Goal: Task Accomplishment & Management: Manage account settings

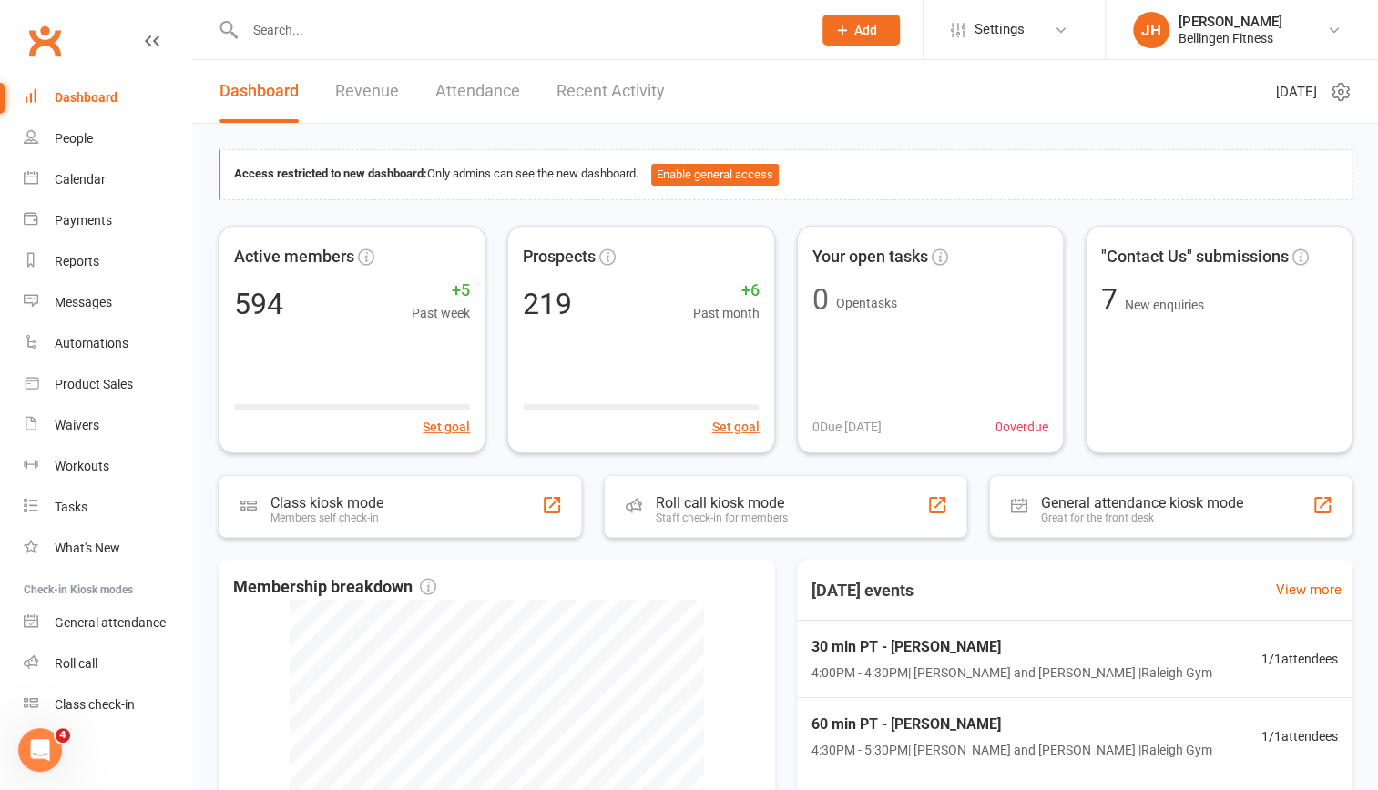
click at [442, 34] on input "text" at bounding box center [518, 29] width 559 height 25
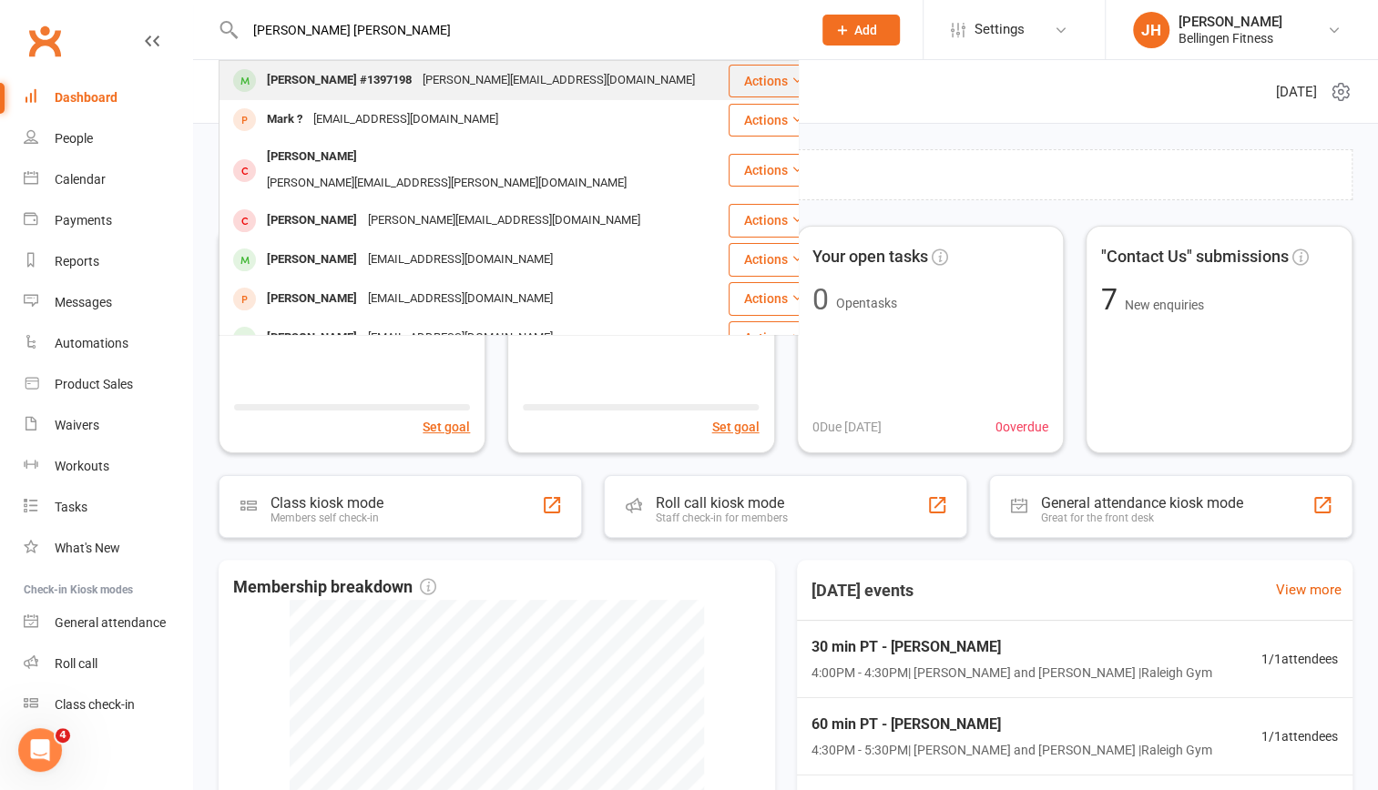
type input "[PERSON_NAME] [PERSON_NAME]"
click at [401, 87] on div "[PERSON_NAME] #1397198" at bounding box center [339, 80] width 156 height 26
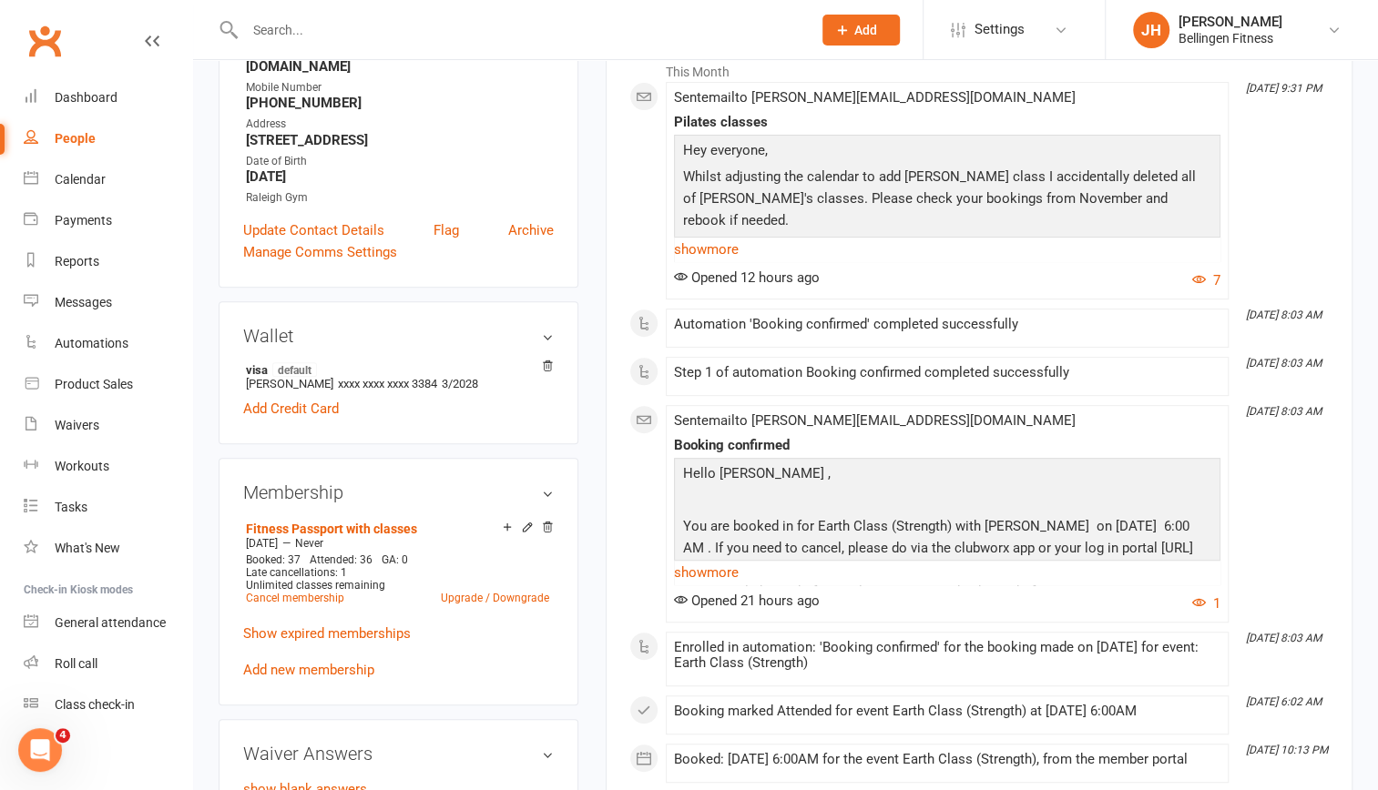
scroll to position [313, 0]
click at [334, 660] on link "Add new membership" at bounding box center [308, 668] width 131 height 16
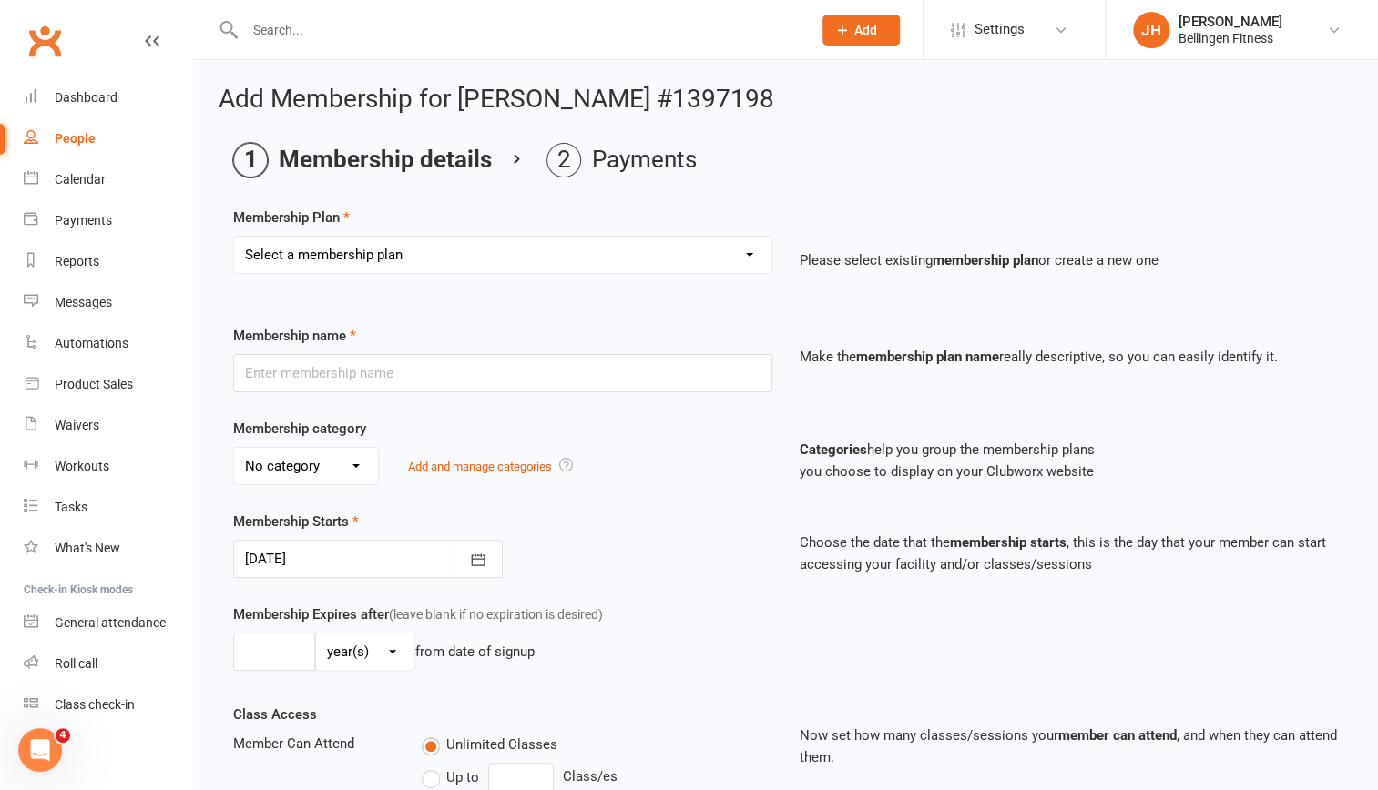
click at [457, 249] on select "Select a membership plan Create new Membership Plan Gym membership WITH classes…" at bounding box center [502, 255] width 537 height 36
drag, startPoint x: 500, startPoint y: 253, endPoint x: 424, endPoint y: 546, distance: 302.8
click at [424, 546] on div "Membership Plan Select a membership plan Create new Membership Plan Gym members…" at bounding box center [785, 622] width 1105 height 831
select select "17"
click at [234, 237] on select "Select a membership plan Create new Membership Plan Gym membership WITH classes…" at bounding box center [502, 255] width 537 height 36
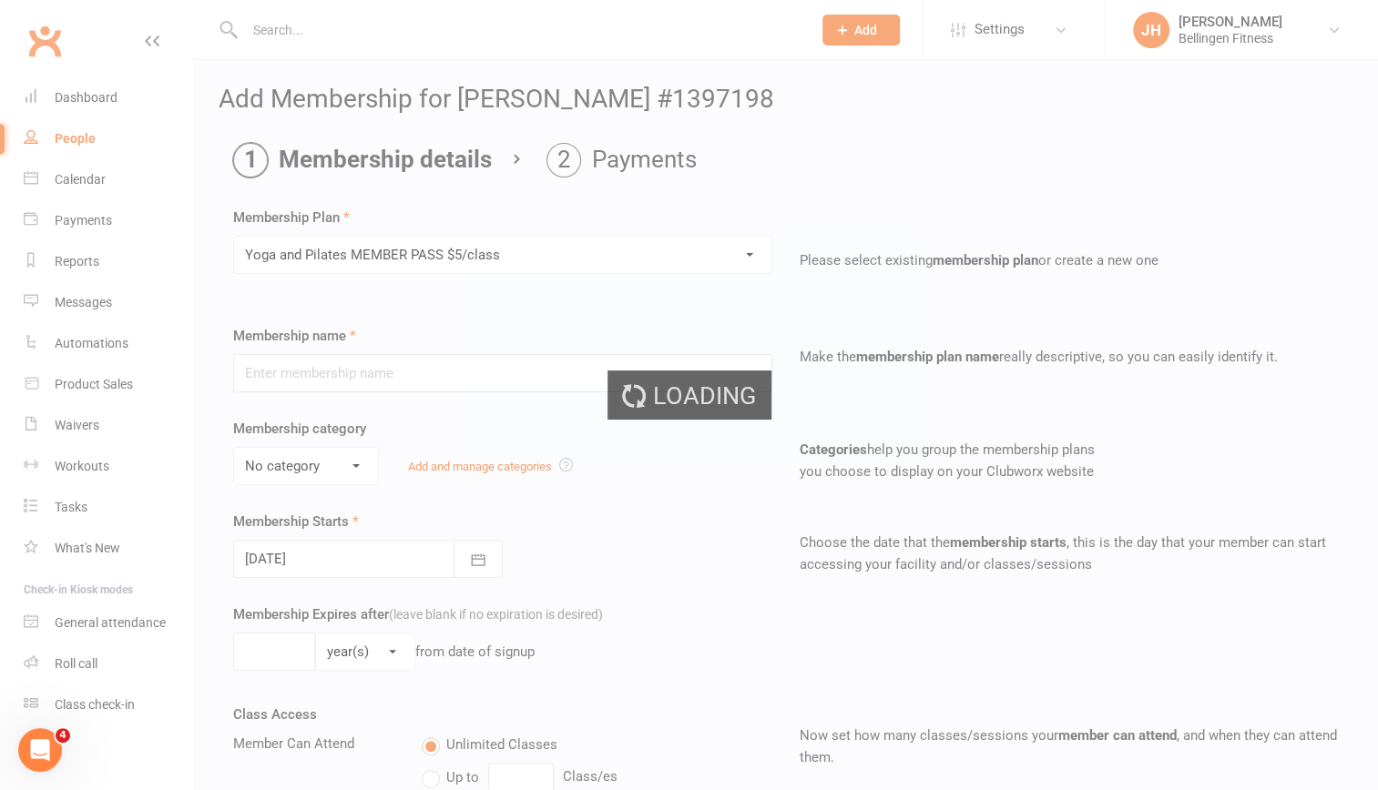
type input "Yoga and Pilates MEMBER PASS $5/class"
select select "1"
type input "4"
select select "2"
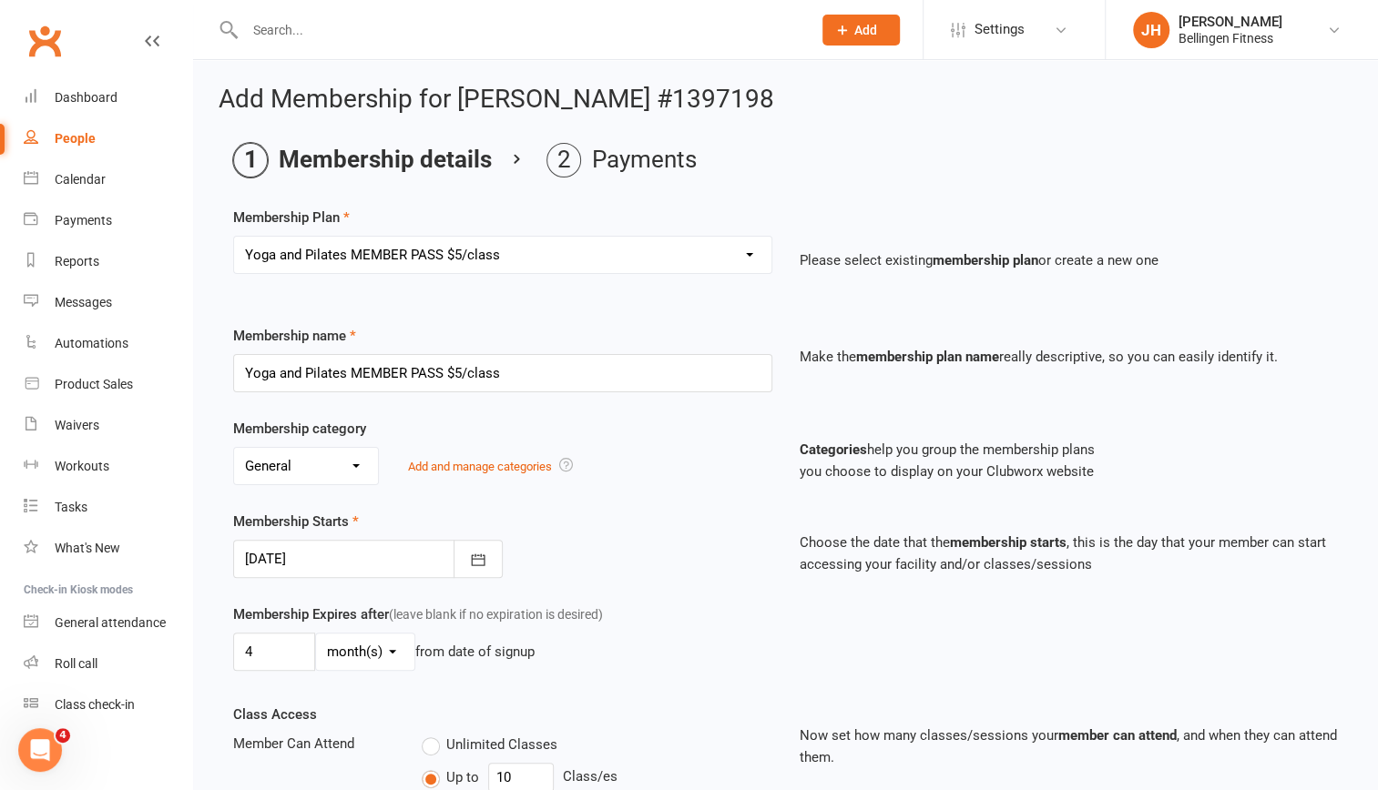
scroll to position [126, 0]
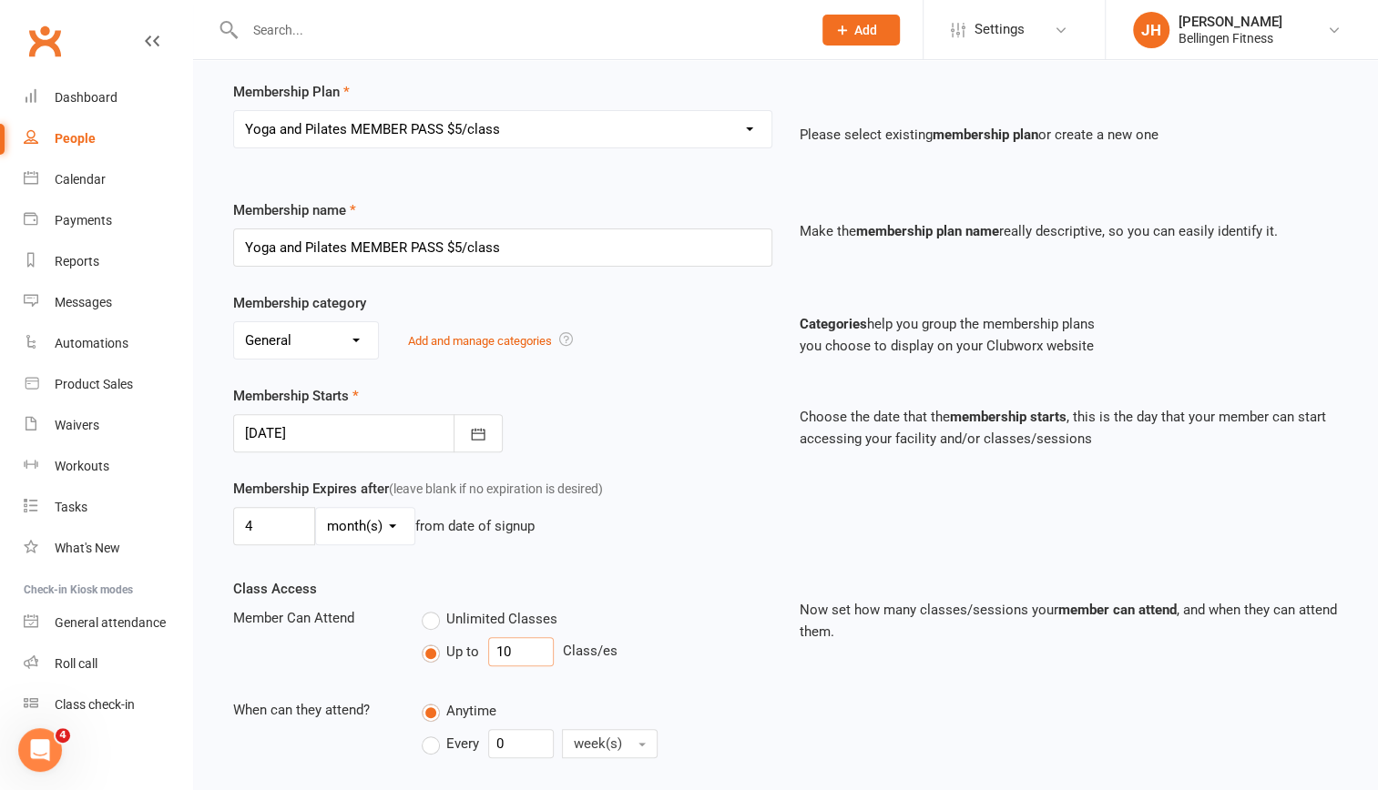
click at [532, 647] on input "10" at bounding box center [521, 651] width 66 height 29
type input "1"
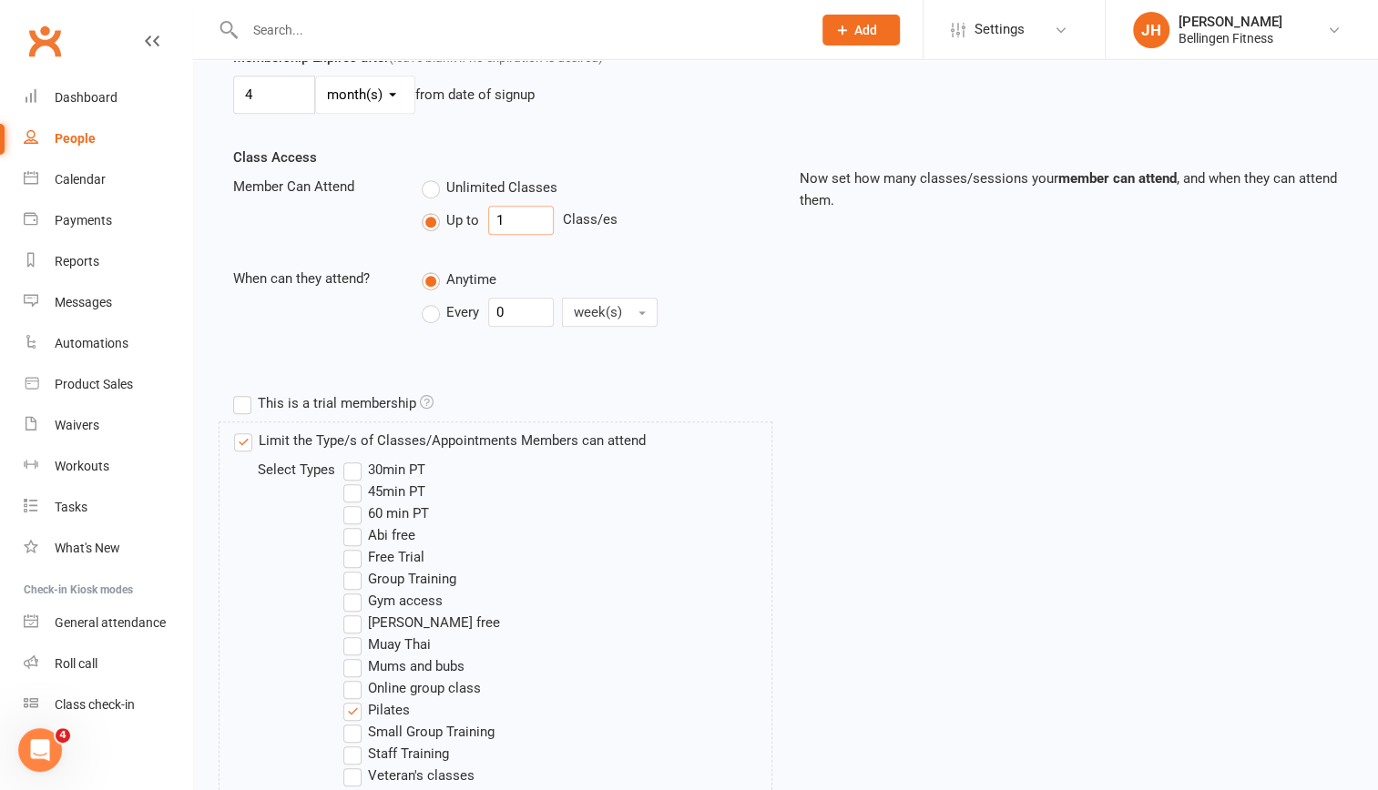
scroll to position [836, 0]
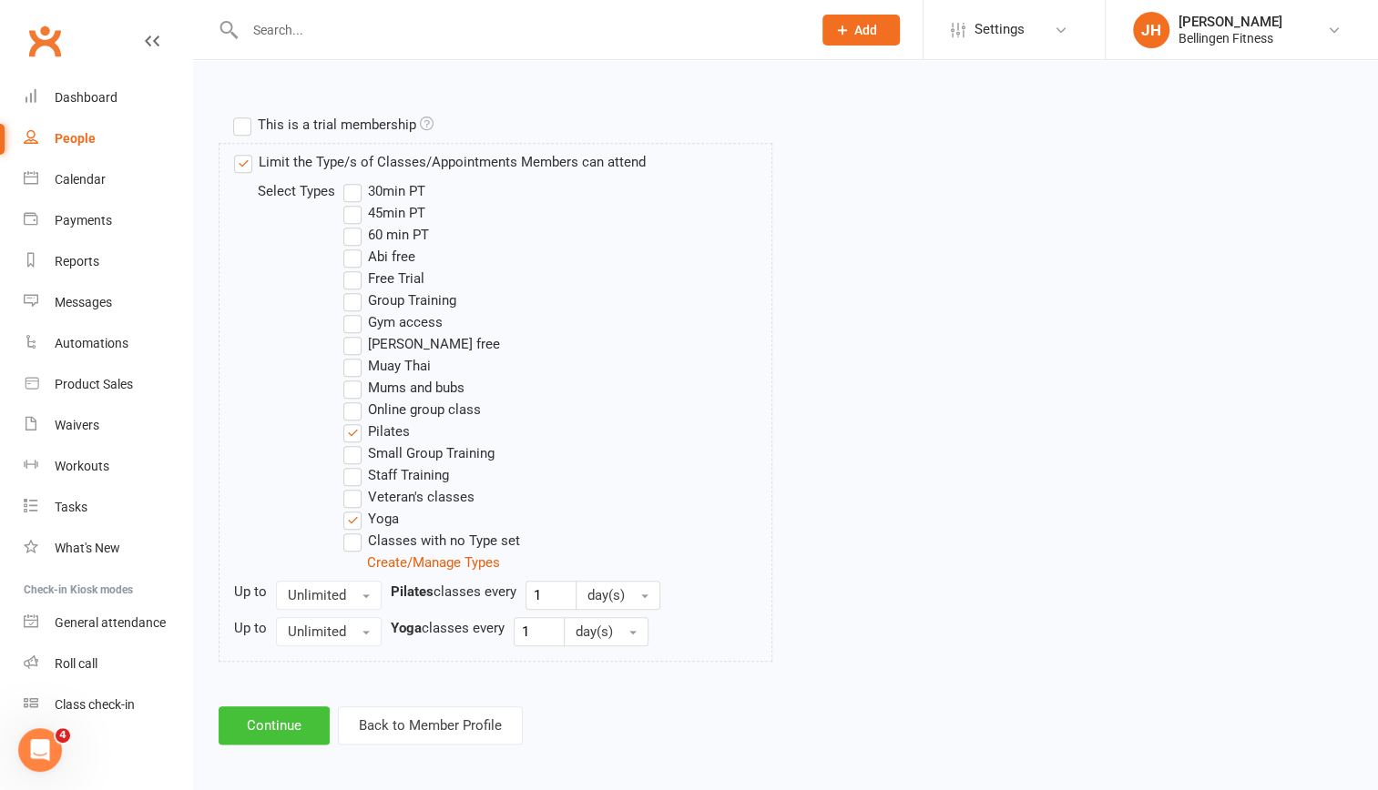
click at [270, 726] on button "Continue" at bounding box center [274, 726] width 111 height 38
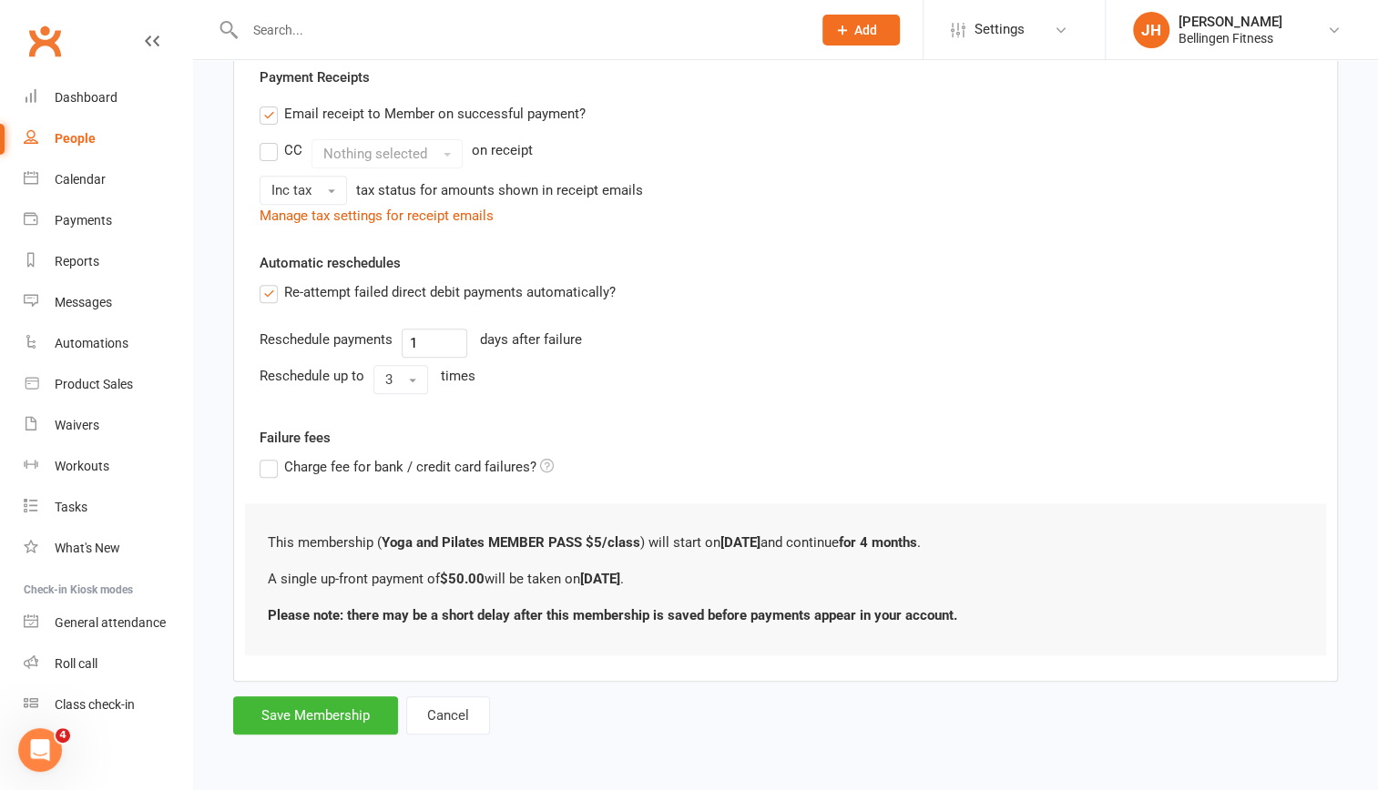
scroll to position [0, 0]
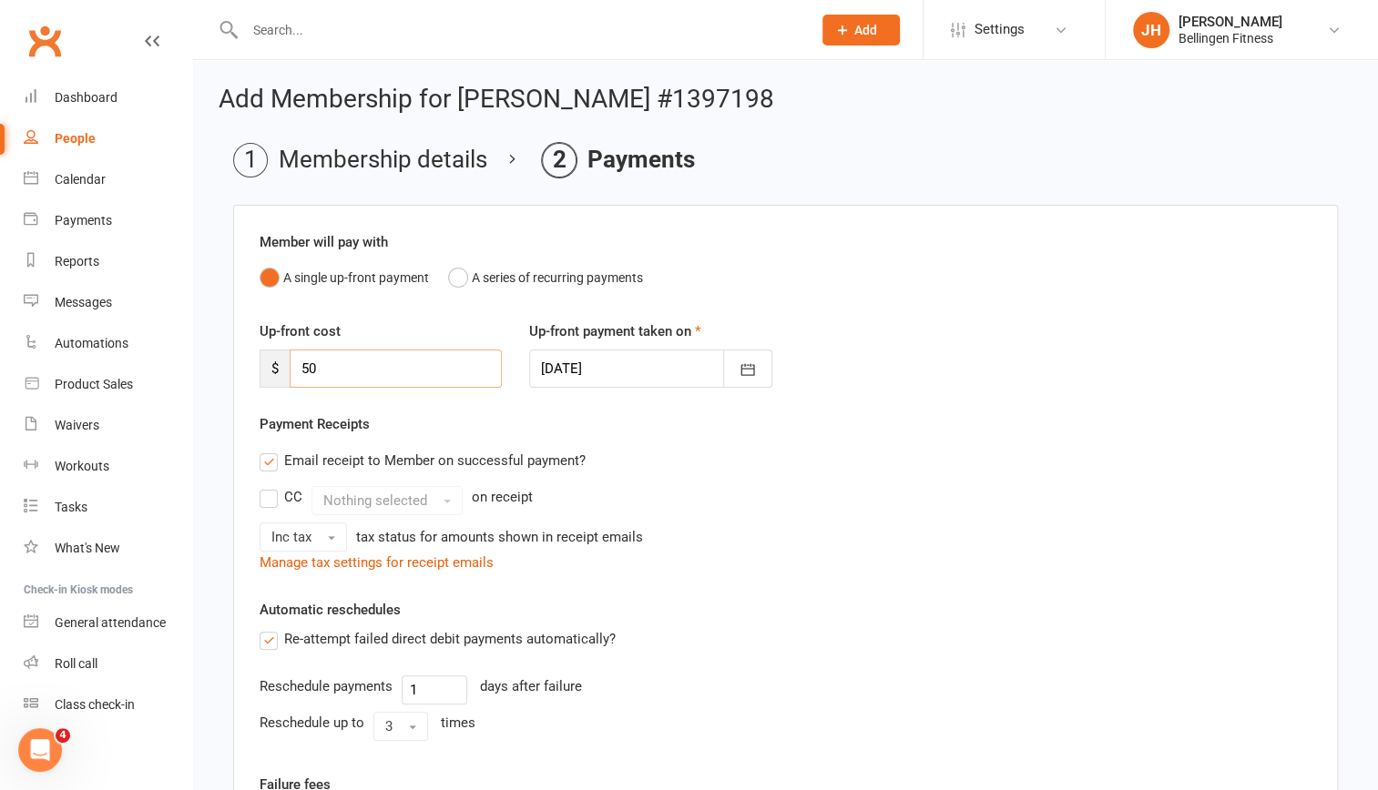
click at [388, 377] on input "50" at bounding box center [396, 369] width 212 height 38
type input "5"
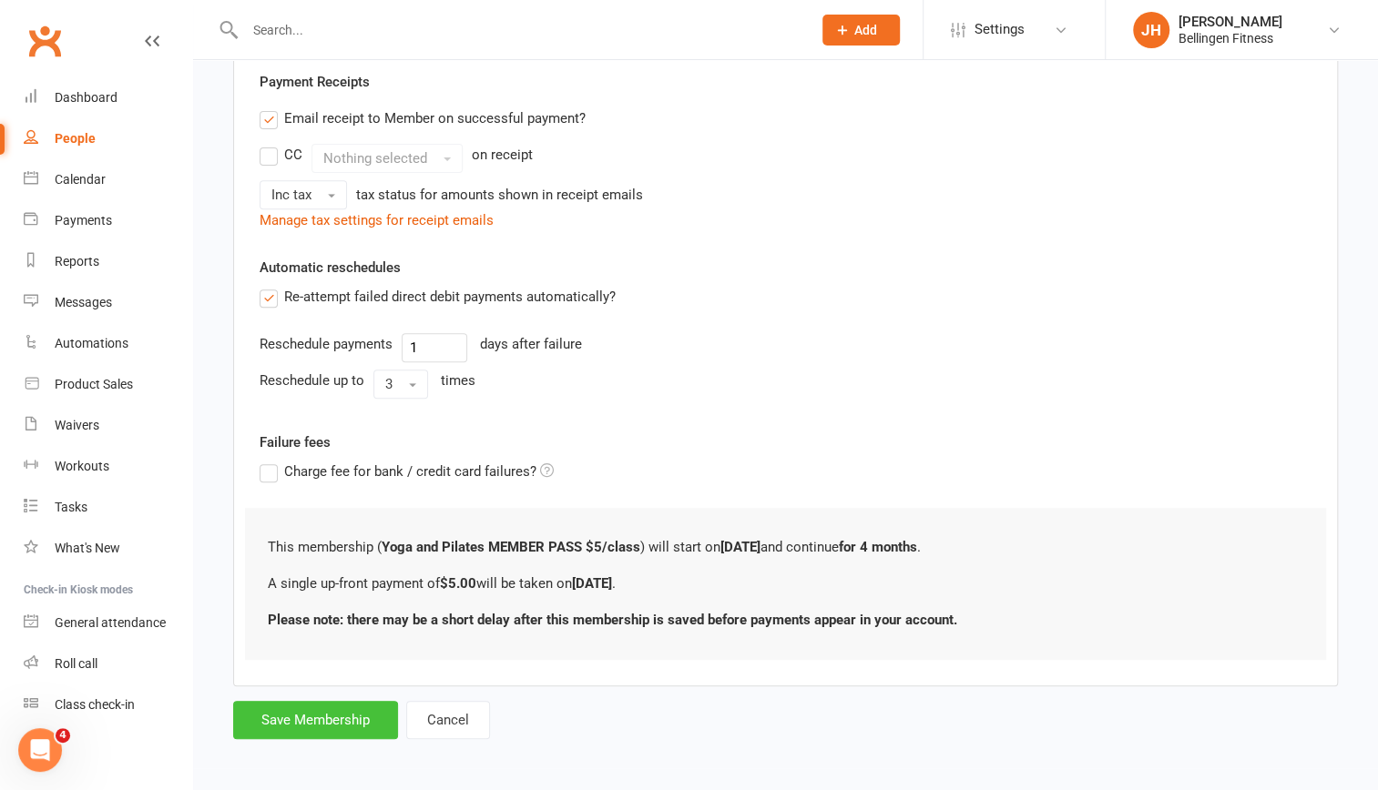
click at [331, 717] on button "Save Membership" at bounding box center [315, 720] width 165 height 38
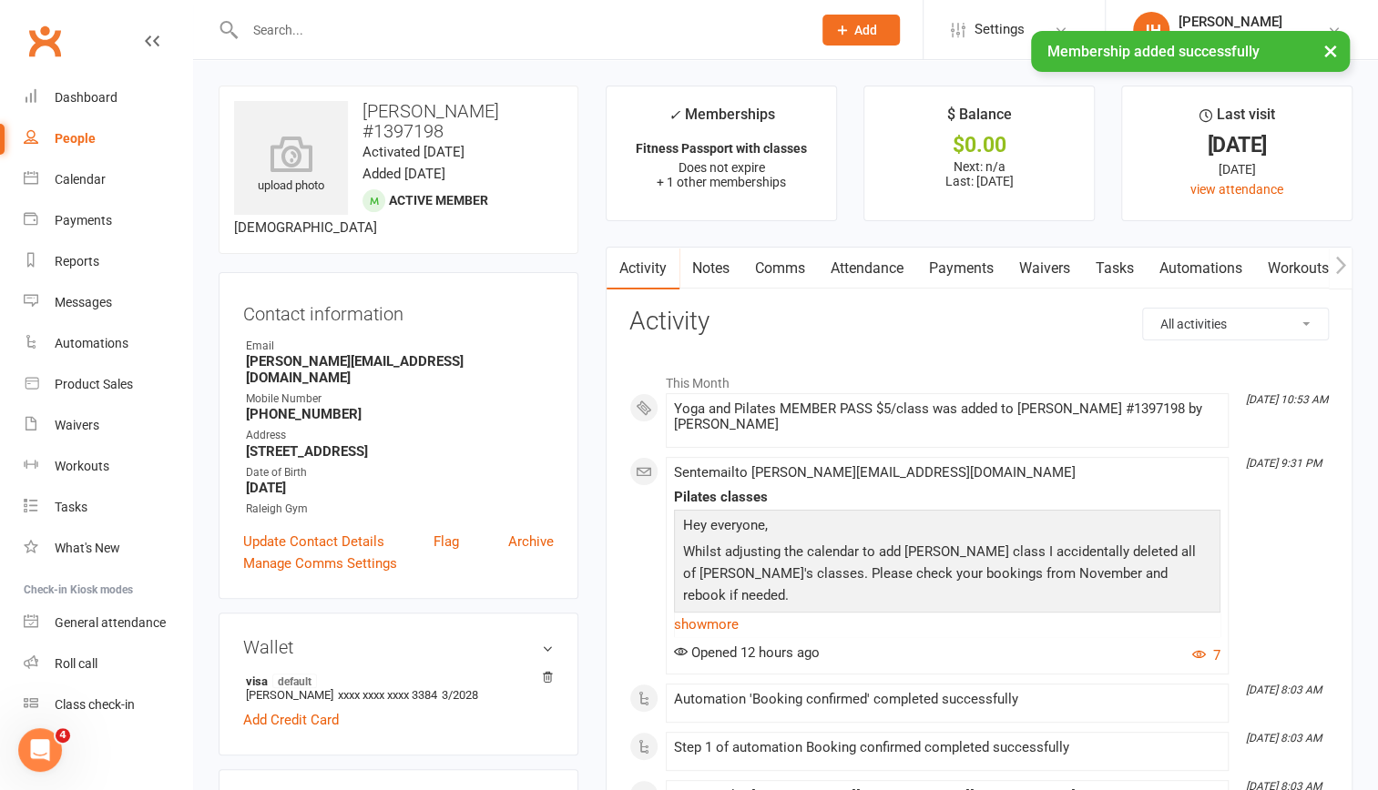
click at [845, 269] on link "Attendance" at bounding box center [867, 269] width 98 height 42
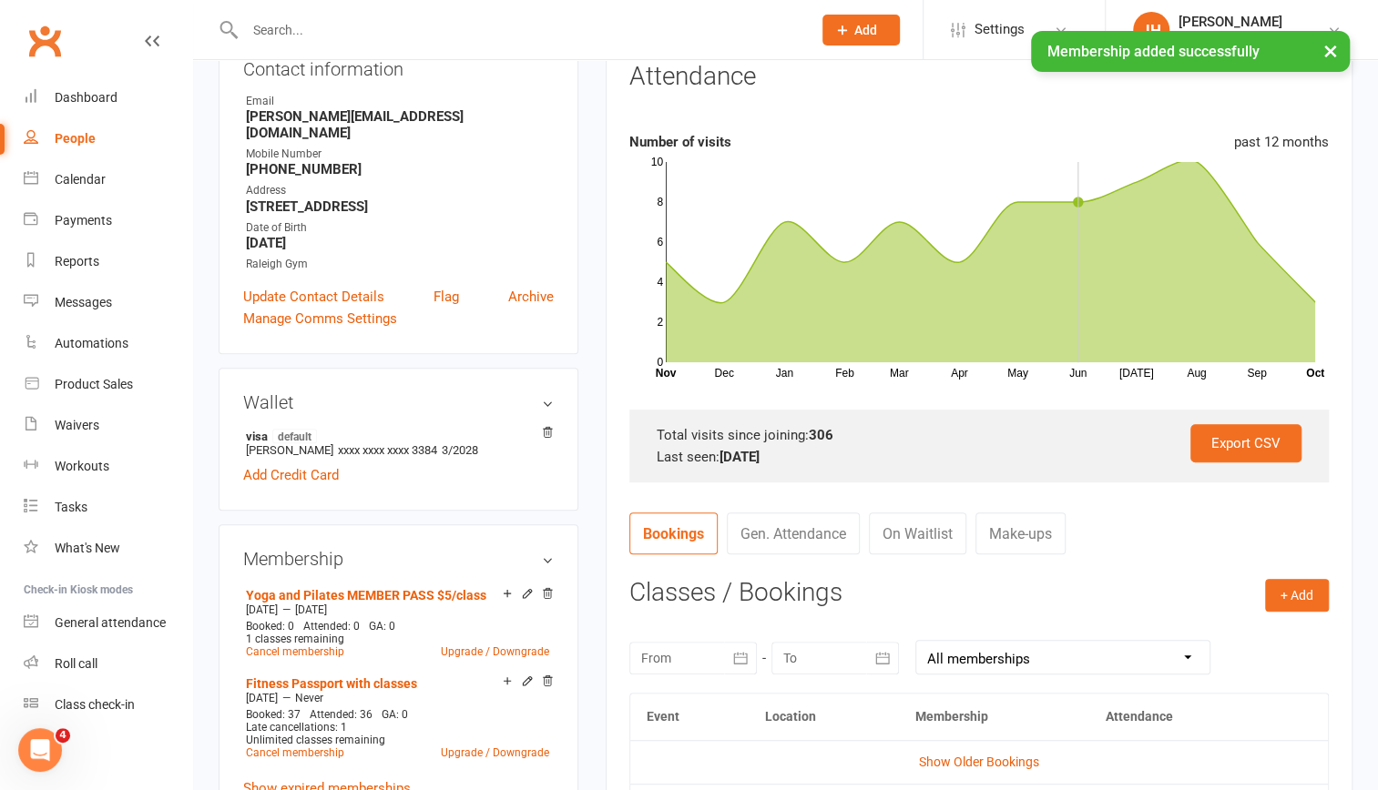
scroll to position [283, 0]
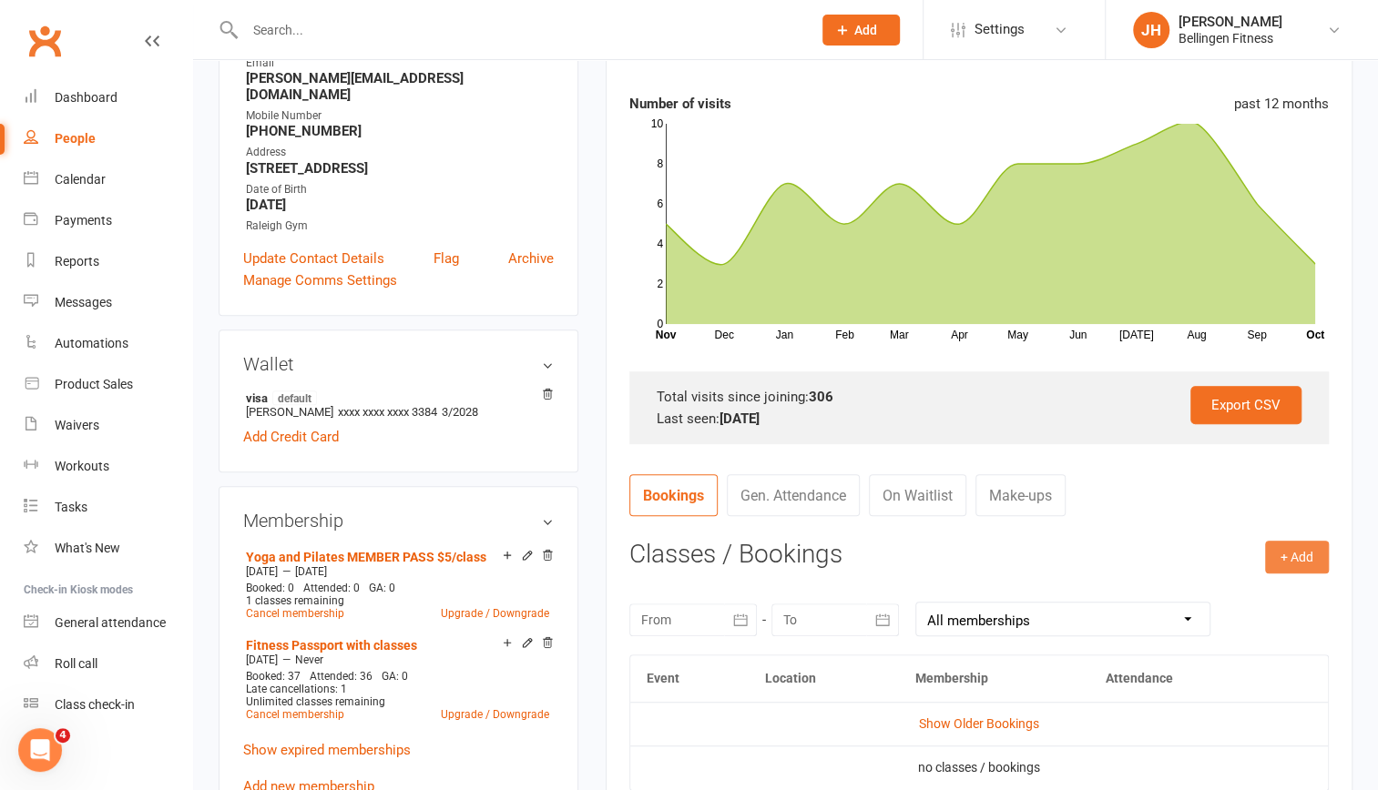
click at [1304, 561] on button "+ Add" at bounding box center [1297, 557] width 64 height 33
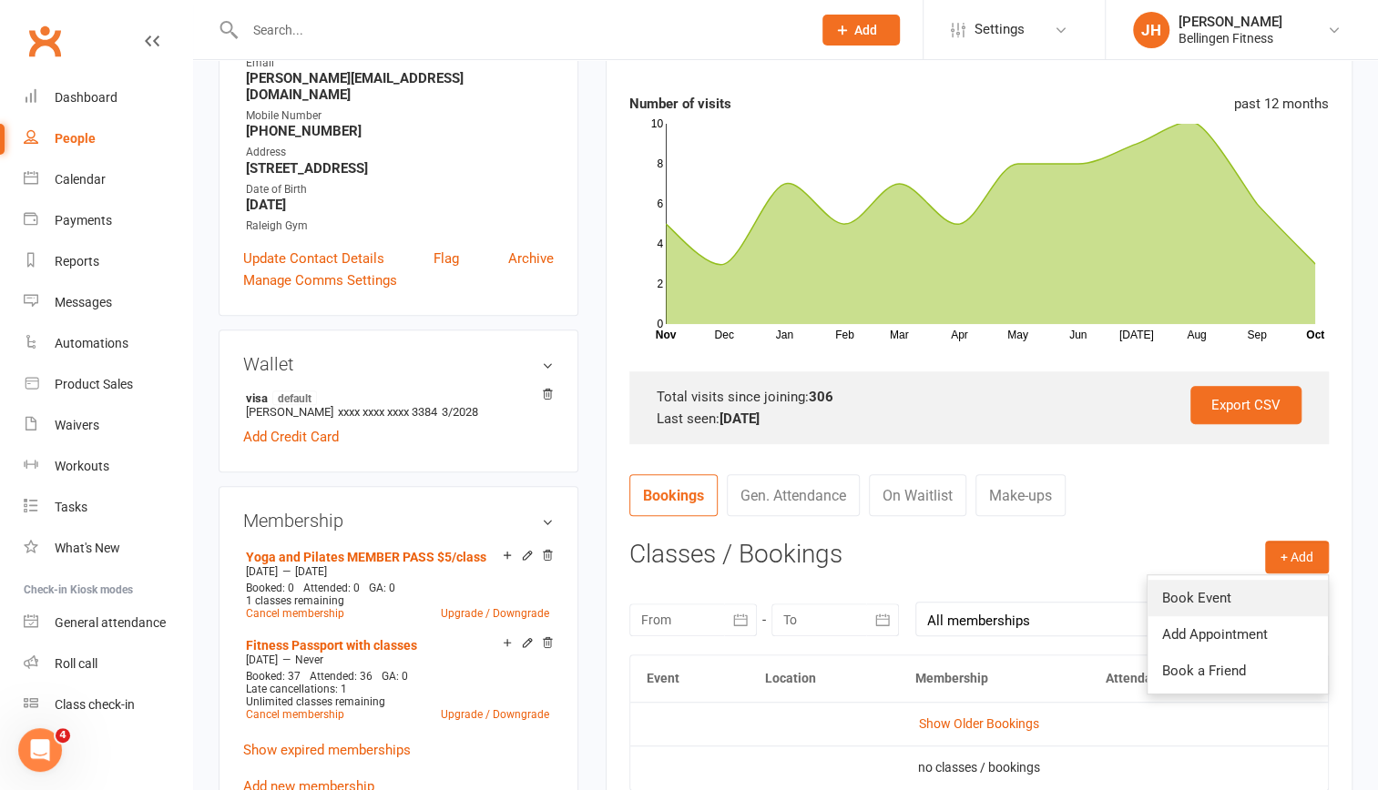
click at [1218, 600] on link "Book Event" at bounding box center [1237, 598] width 180 height 36
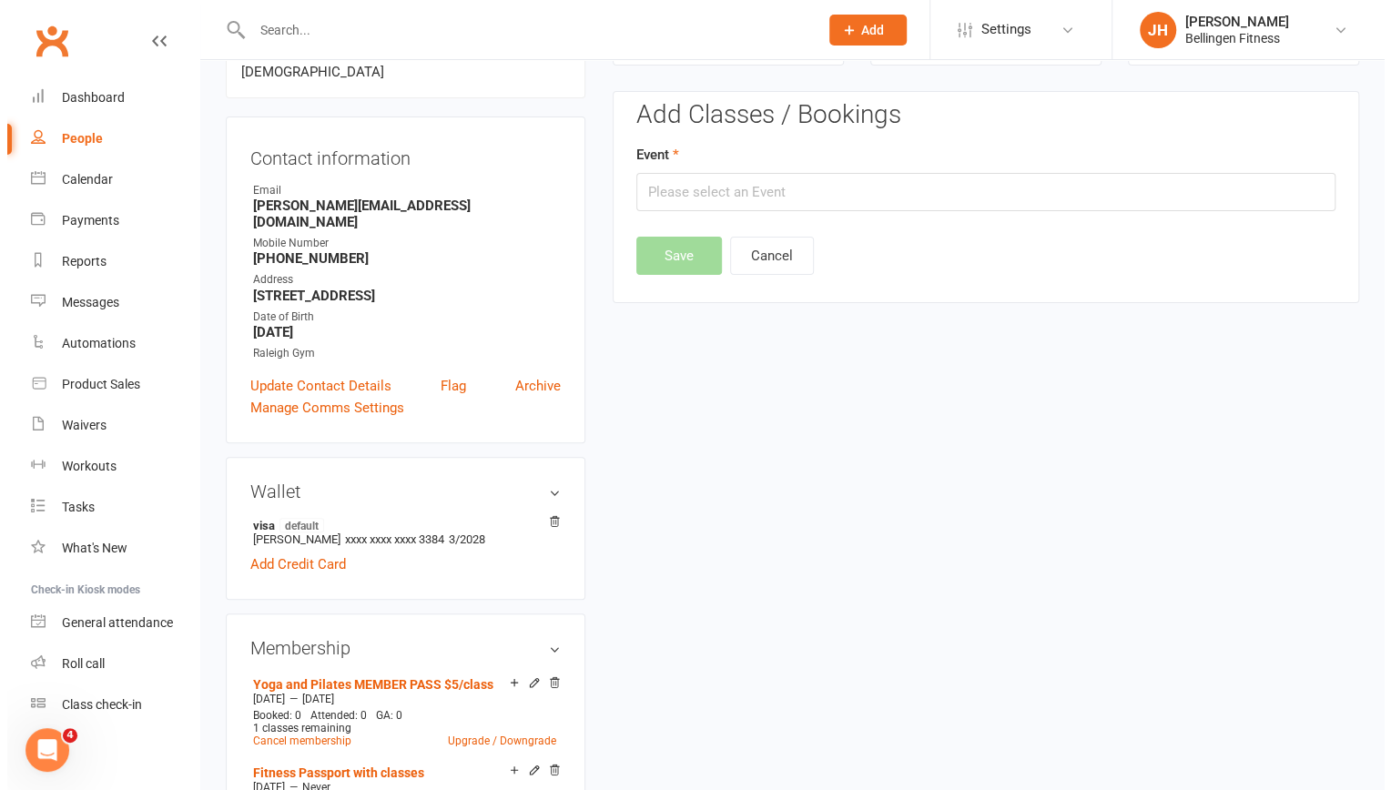
scroll to position [155, 0]
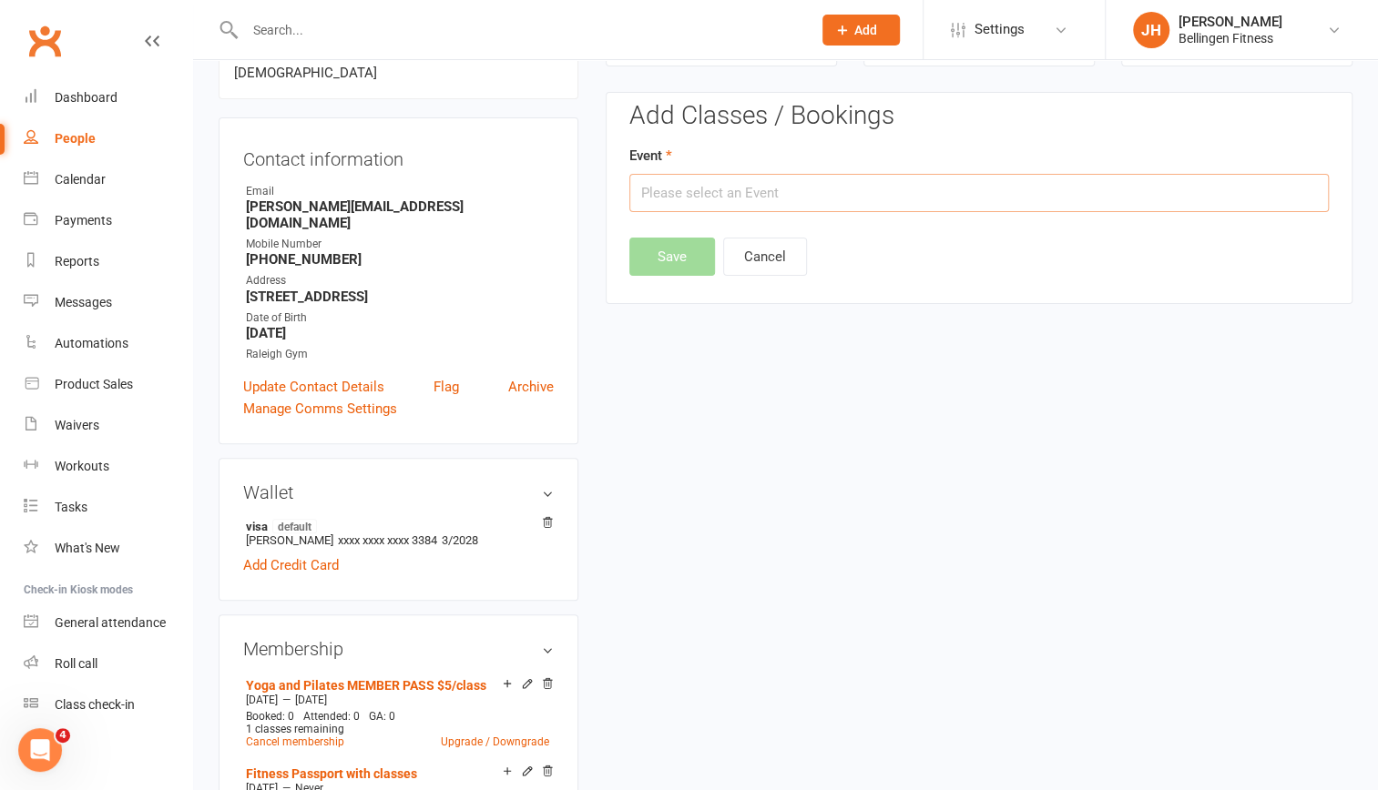
click at [810, 180] on input "text" at bounding box center [978, 193] width 699 height 38
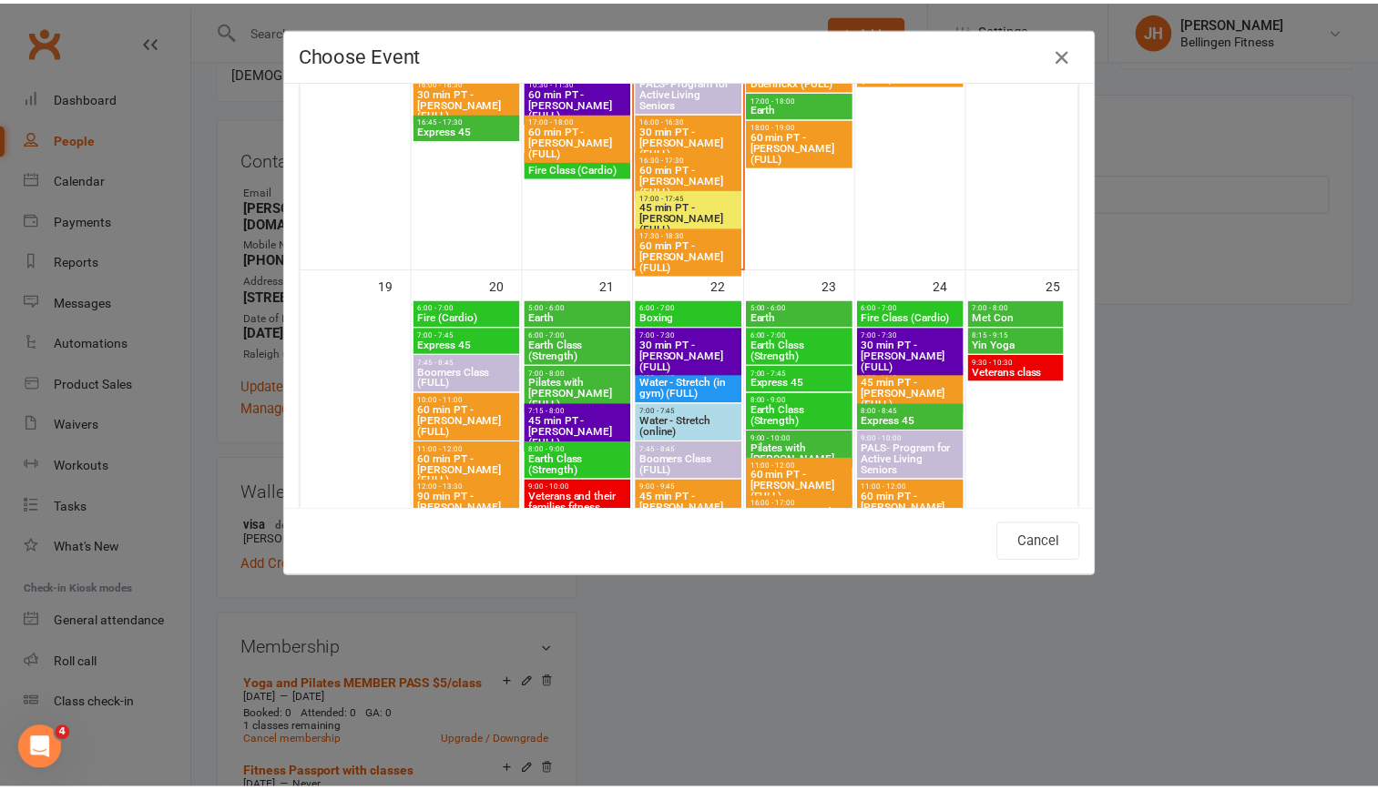
scroll to position [1320, 0]
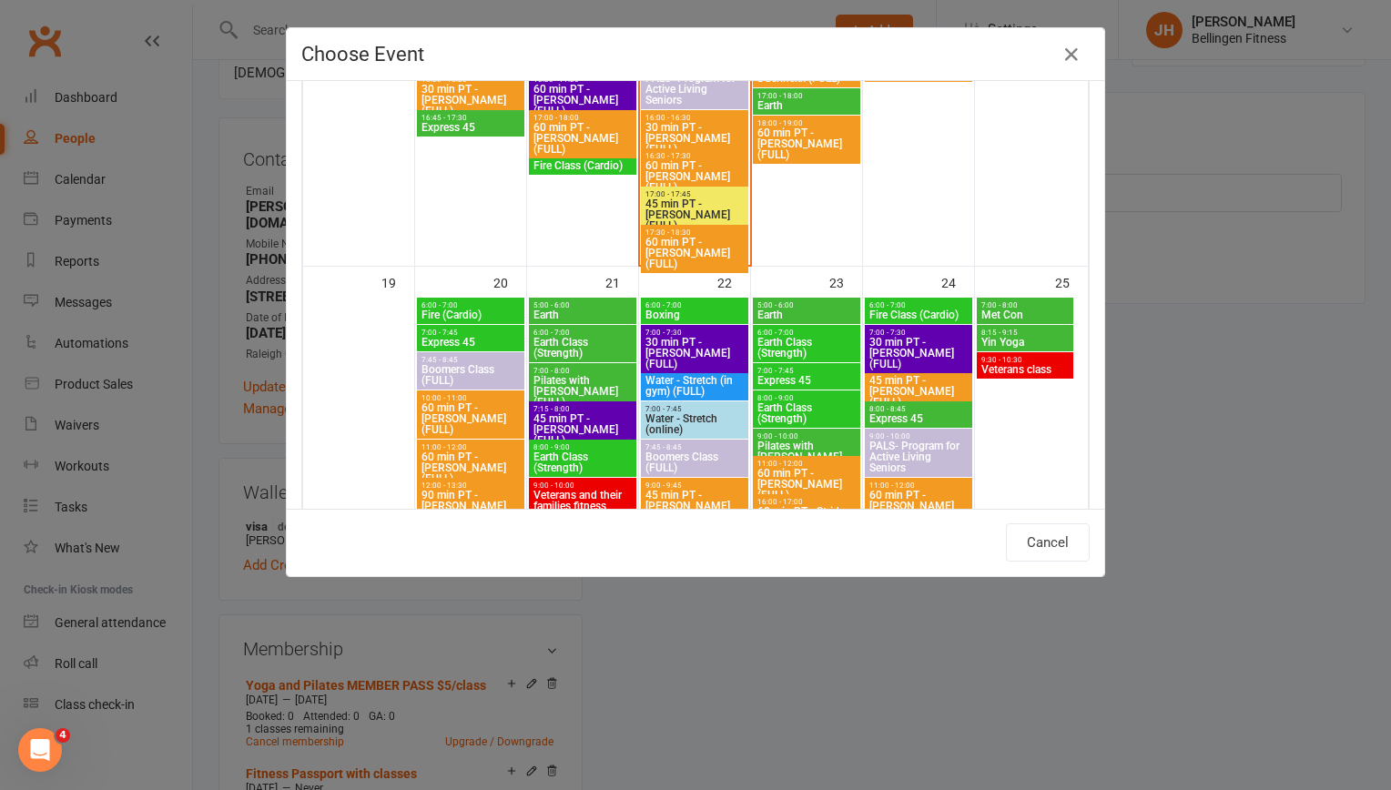
click at [606, 375] on span "Pilates with [PERSON_NAME] (FULL)" at bounding box center [583, 391] width 100 height 33
type input "Pilates with [PERSON_NAME] (FULL) - [DATE] 7:00:00 AM"
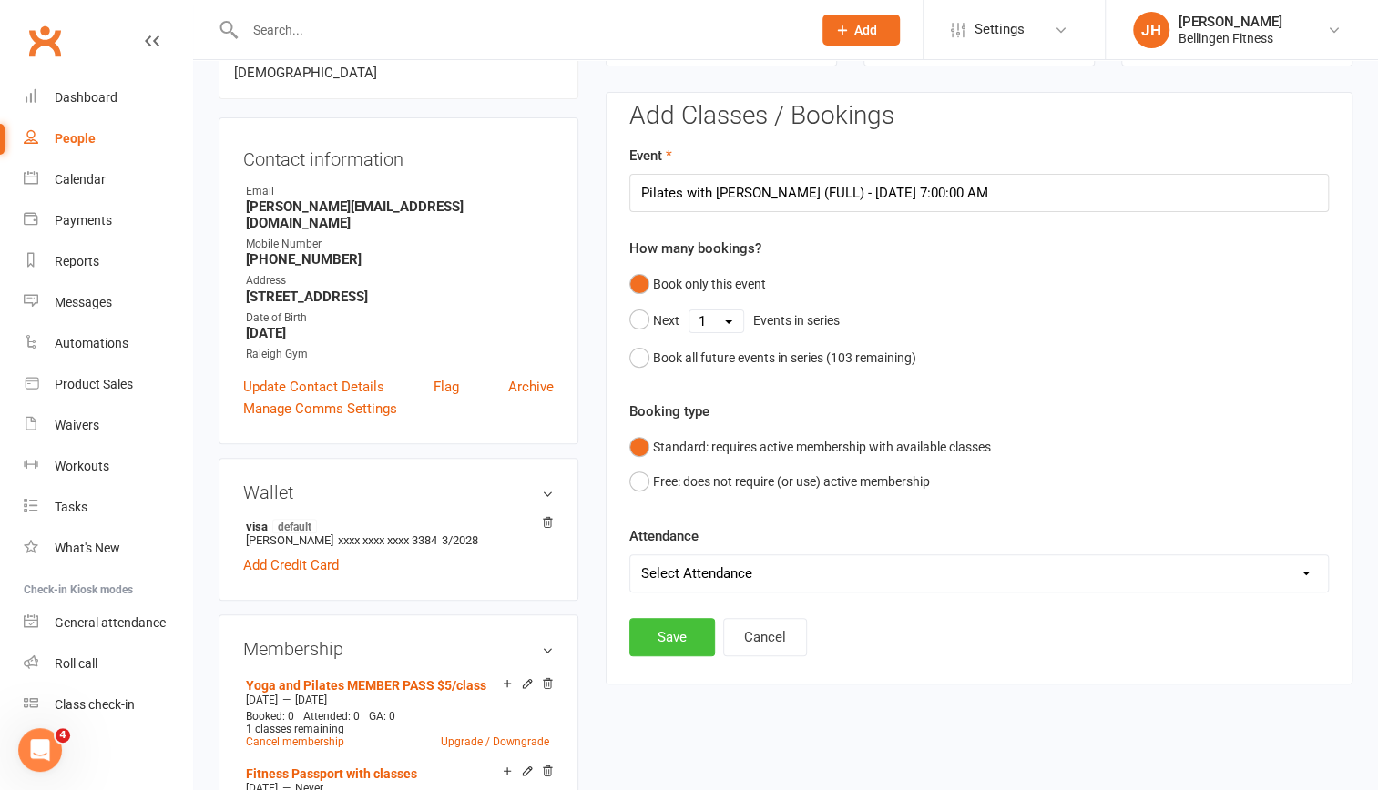
click at [676, 630] on button "Save" at bounding box center [672, 637] width 86 height 38
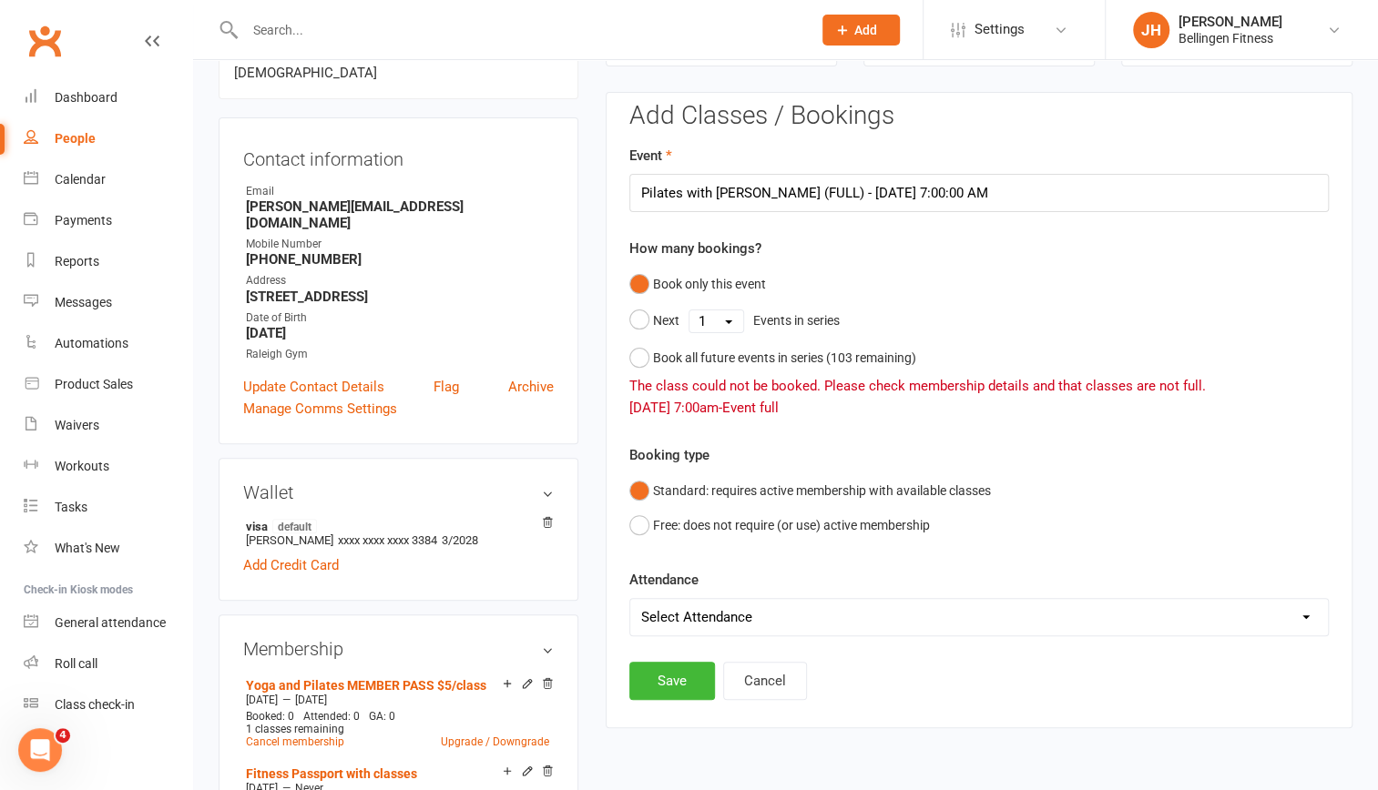
click at [676, 630] on select "Select Attendance Attended Absent" at bounding box center [979, 617] width 698 height 36
click at [96, 179] on div "Calendar" at bounding box center [80, 179] width 51 height 15
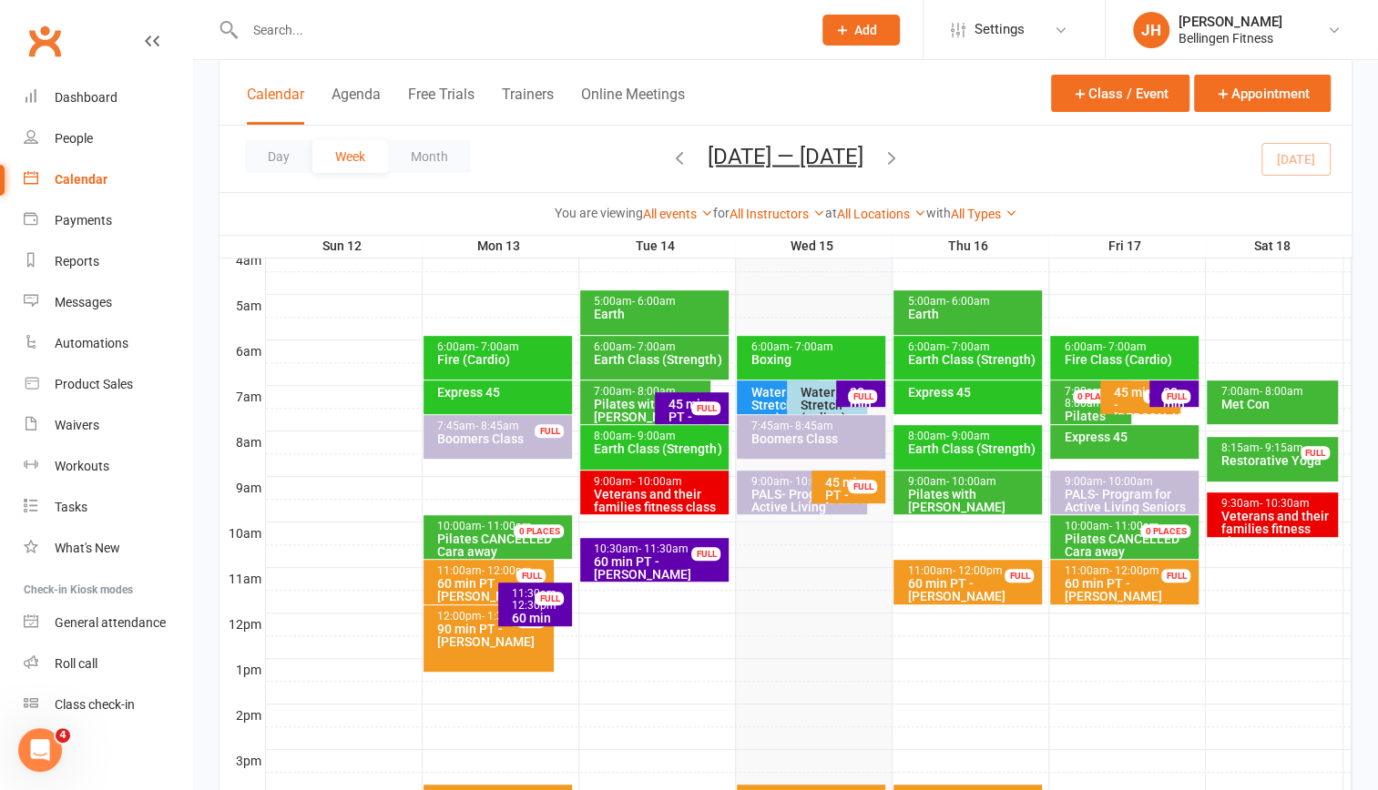
scroll to position [305, 0]
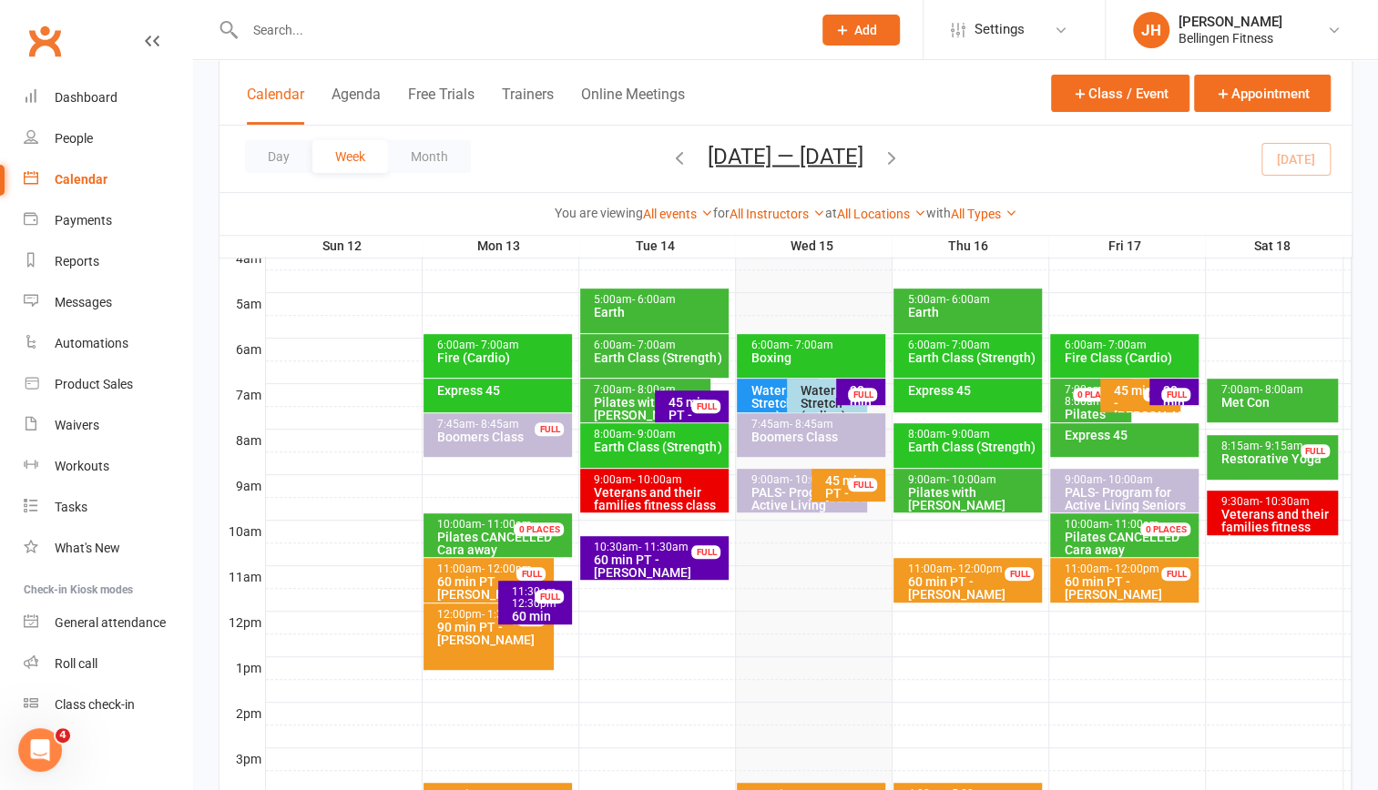
click at [892, 147] on icon "button" at bounding box center [891, 157] width 20 height 20
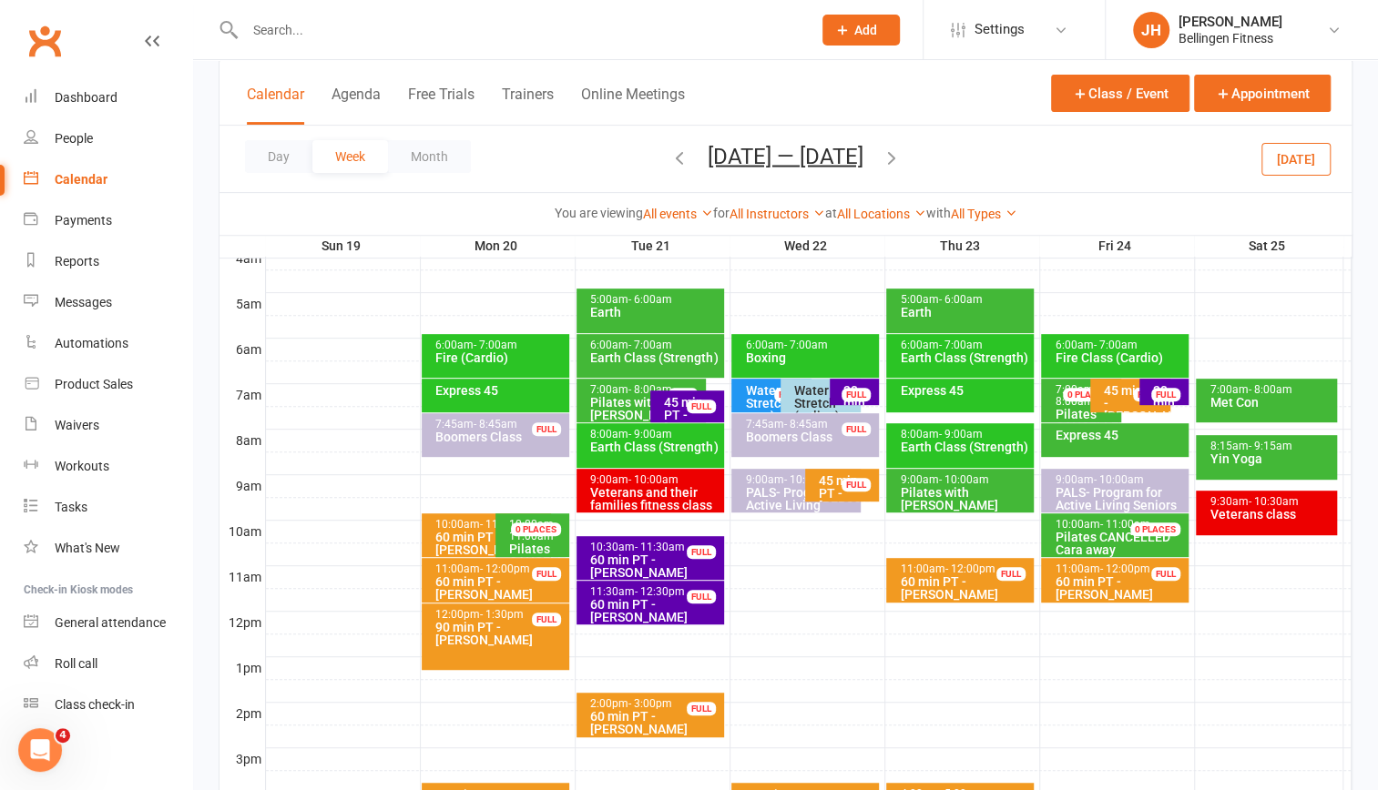
click at [628, 399] on div "Pilates with [PERSON_NAME]" at bounding box center [645, 408] width 112 height 25
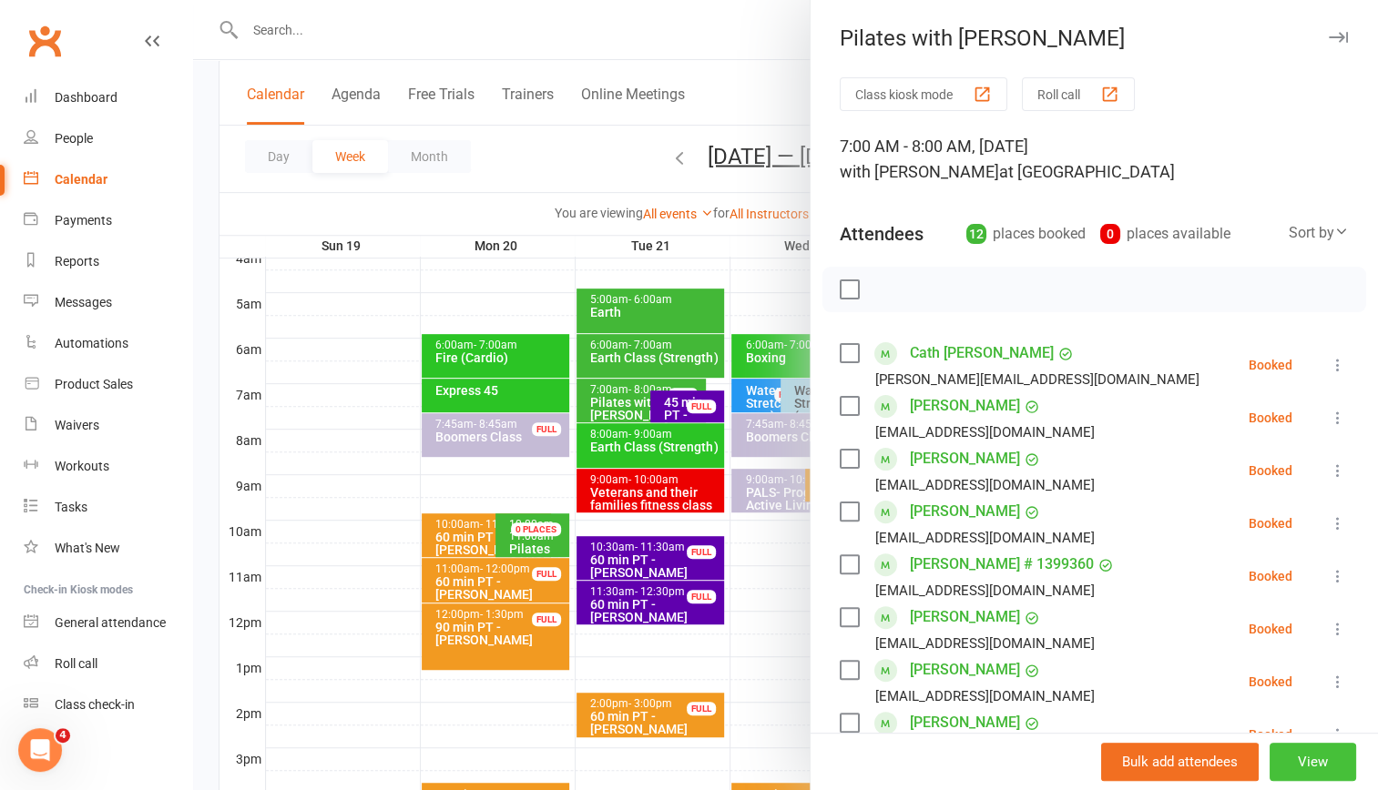
click at [1306, 762] on button "View" at bounding box center [1312, 762] width 87 height 38
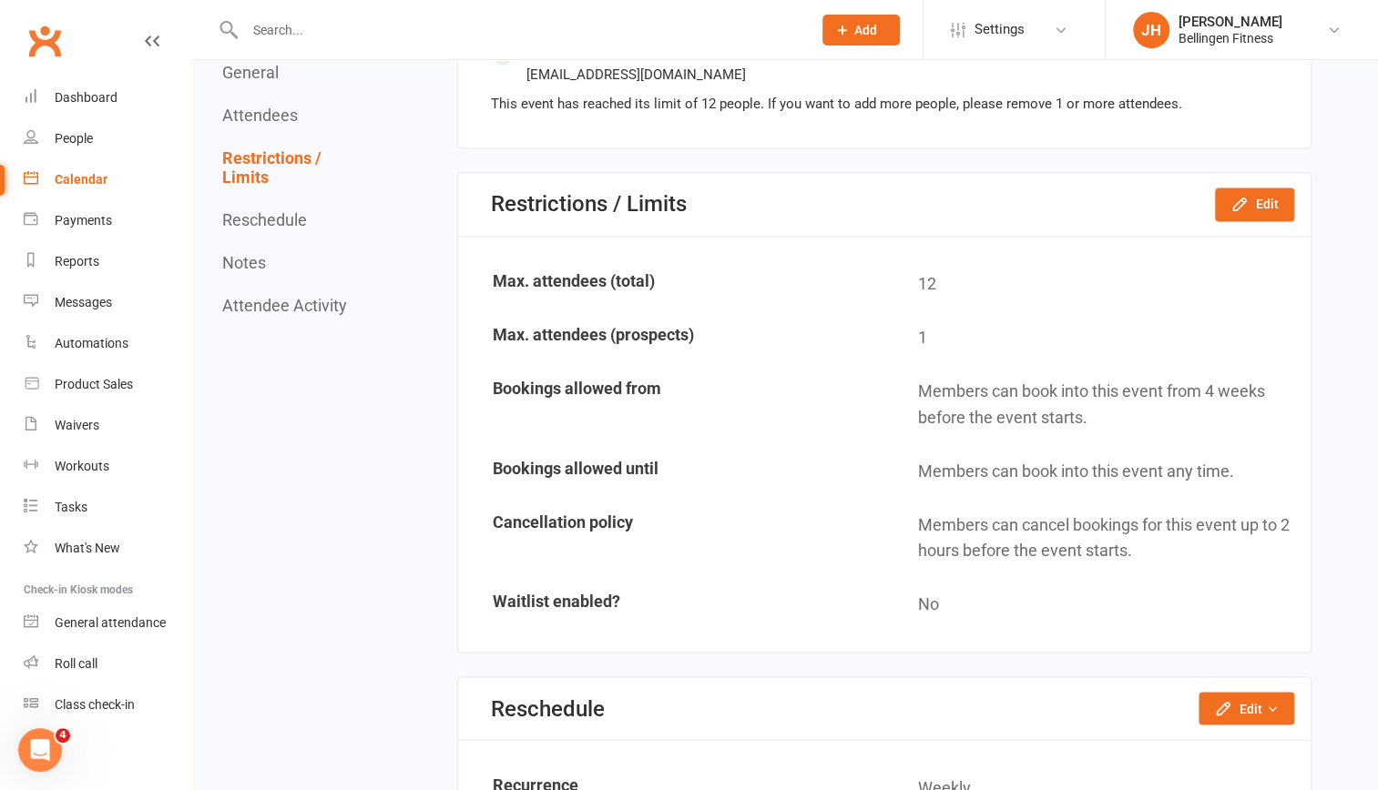
scroll to position [1736, 0]
click at [1263, 194] on button "Edit" at bounding box center [1254, 203] width 79 height 33
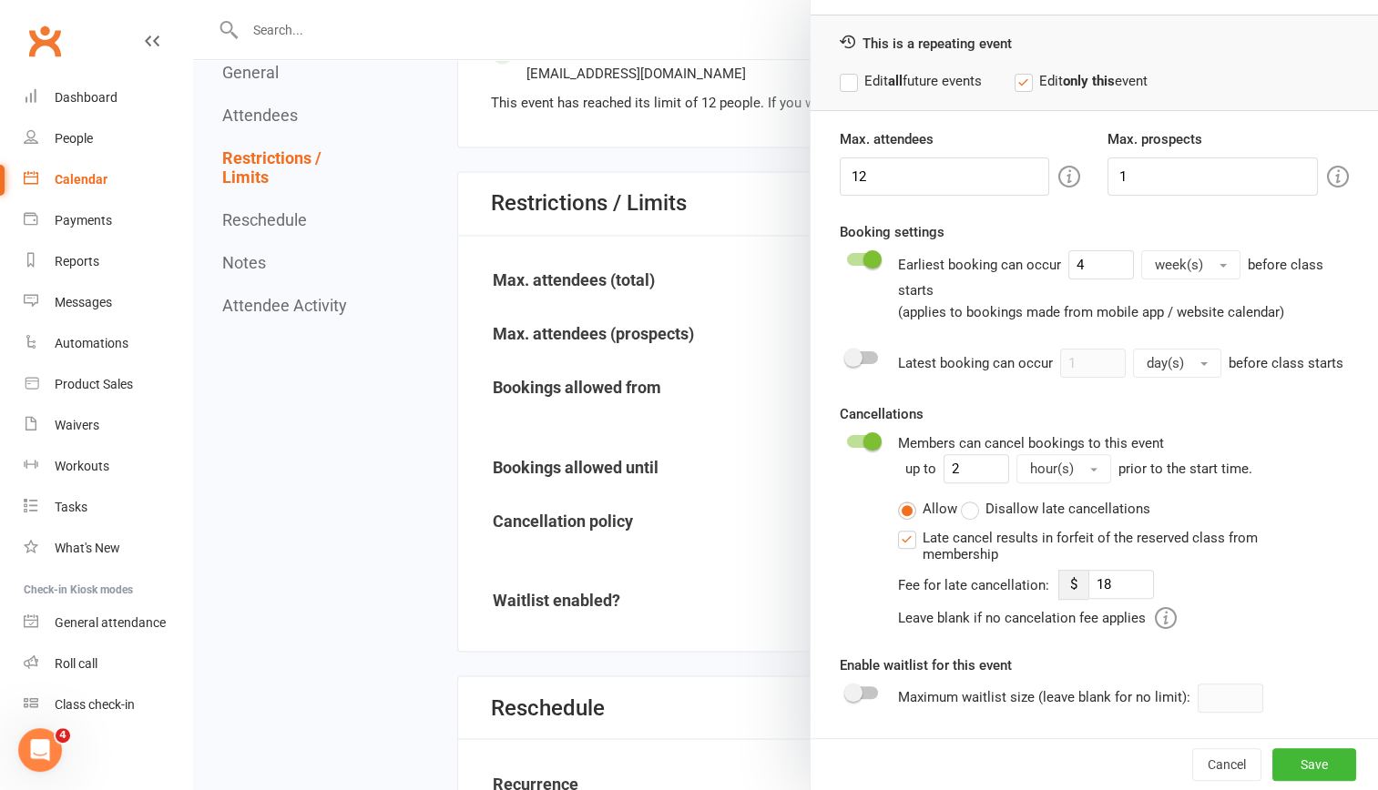
scroll to position [82, 0]
click at [850, 688] on span at bounding box center [853, 693] width 18 height 18
click at [847, 690] on input "checkbox" at bounding box center [847, 690] width 0 height 0
click at [1272, 763] on button "Save" at bounding box center [1314, 765] width 84 height 33
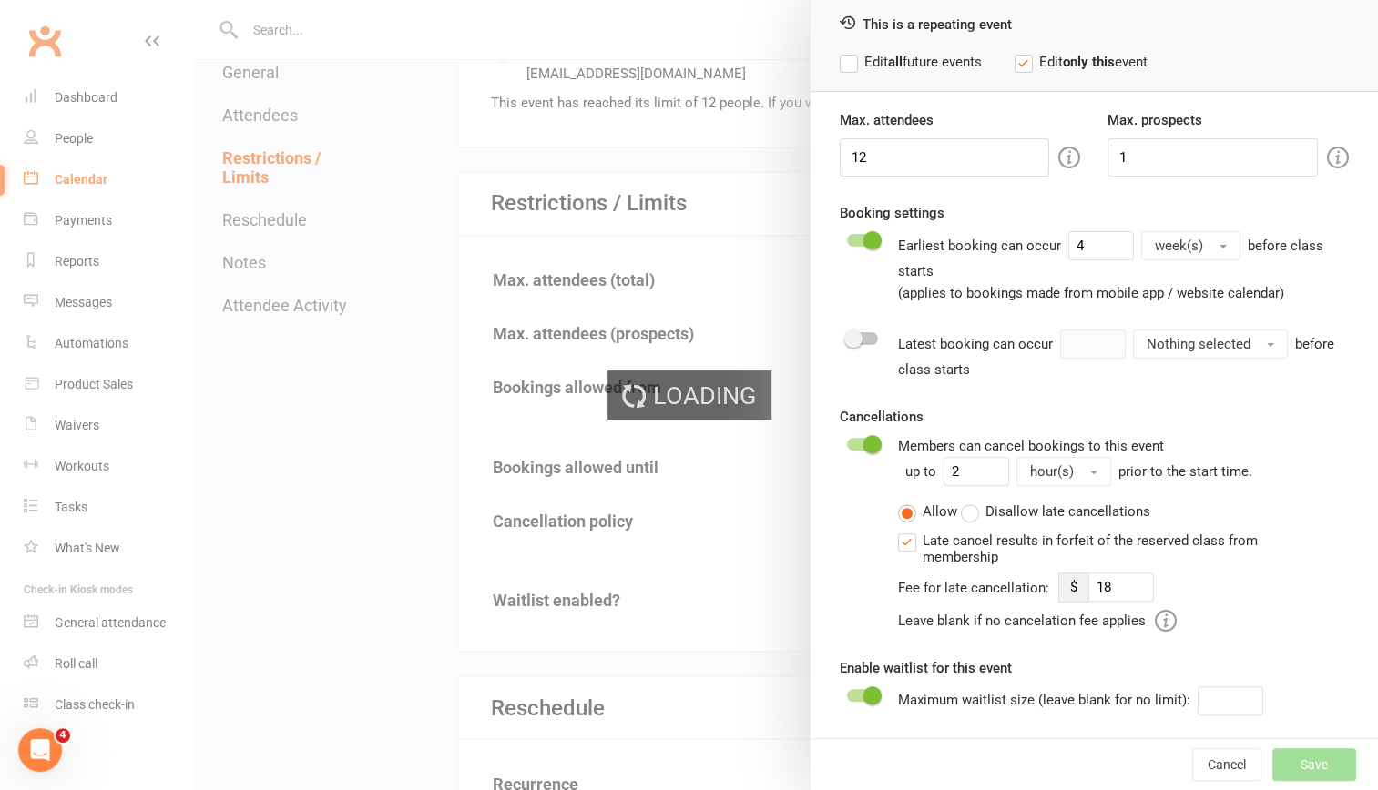
type input "18"
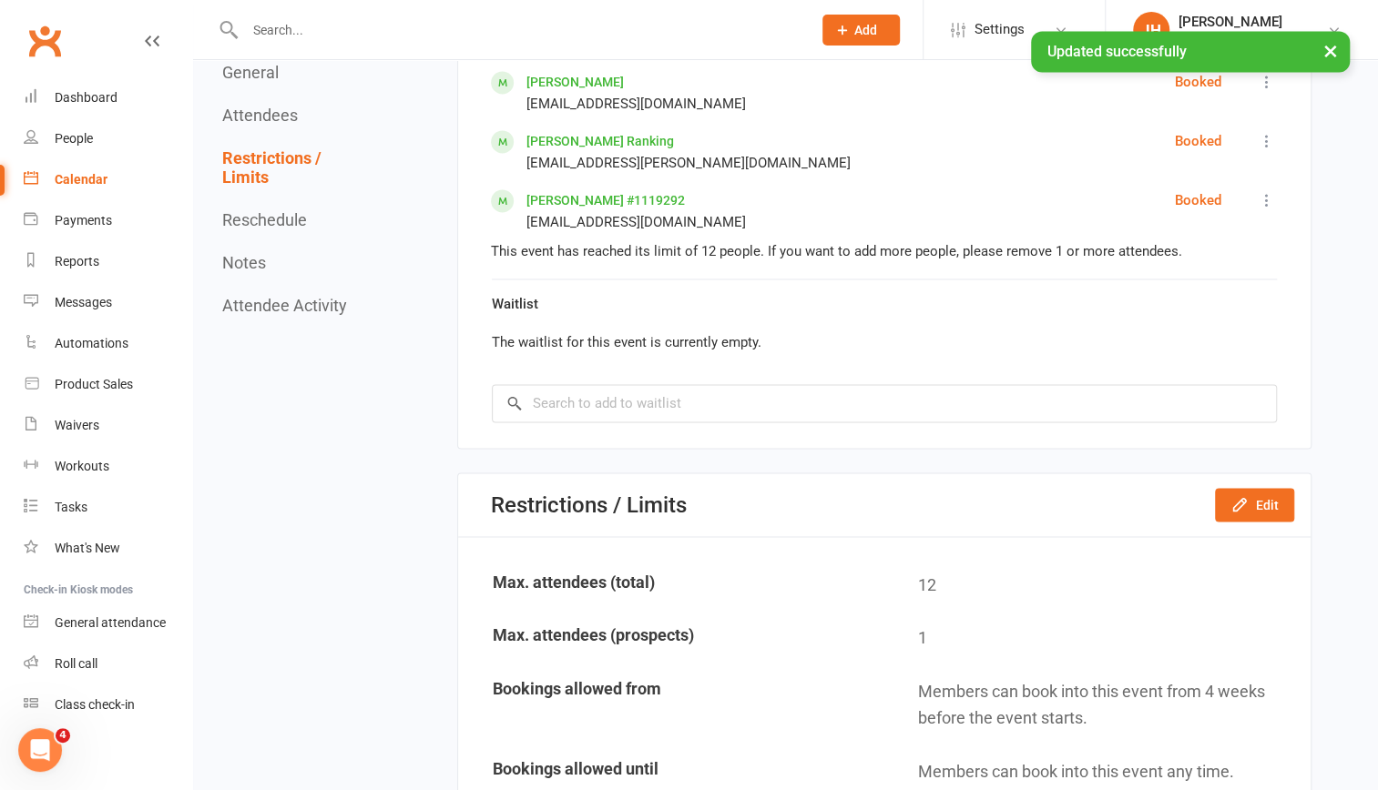
scroll to position [1586, 0]
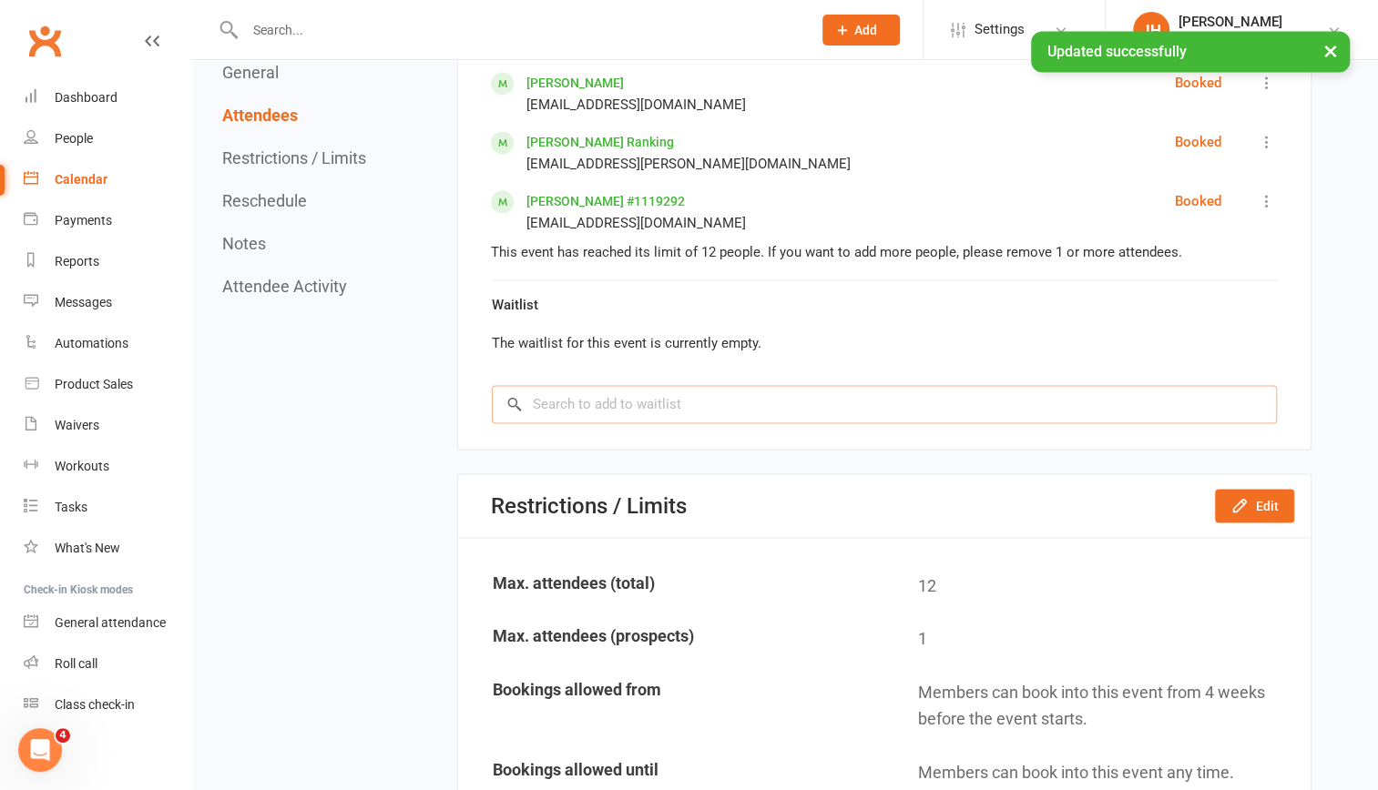
click at [785, 416] on input "search" at bounding box center [884, 404] width 785 height 38
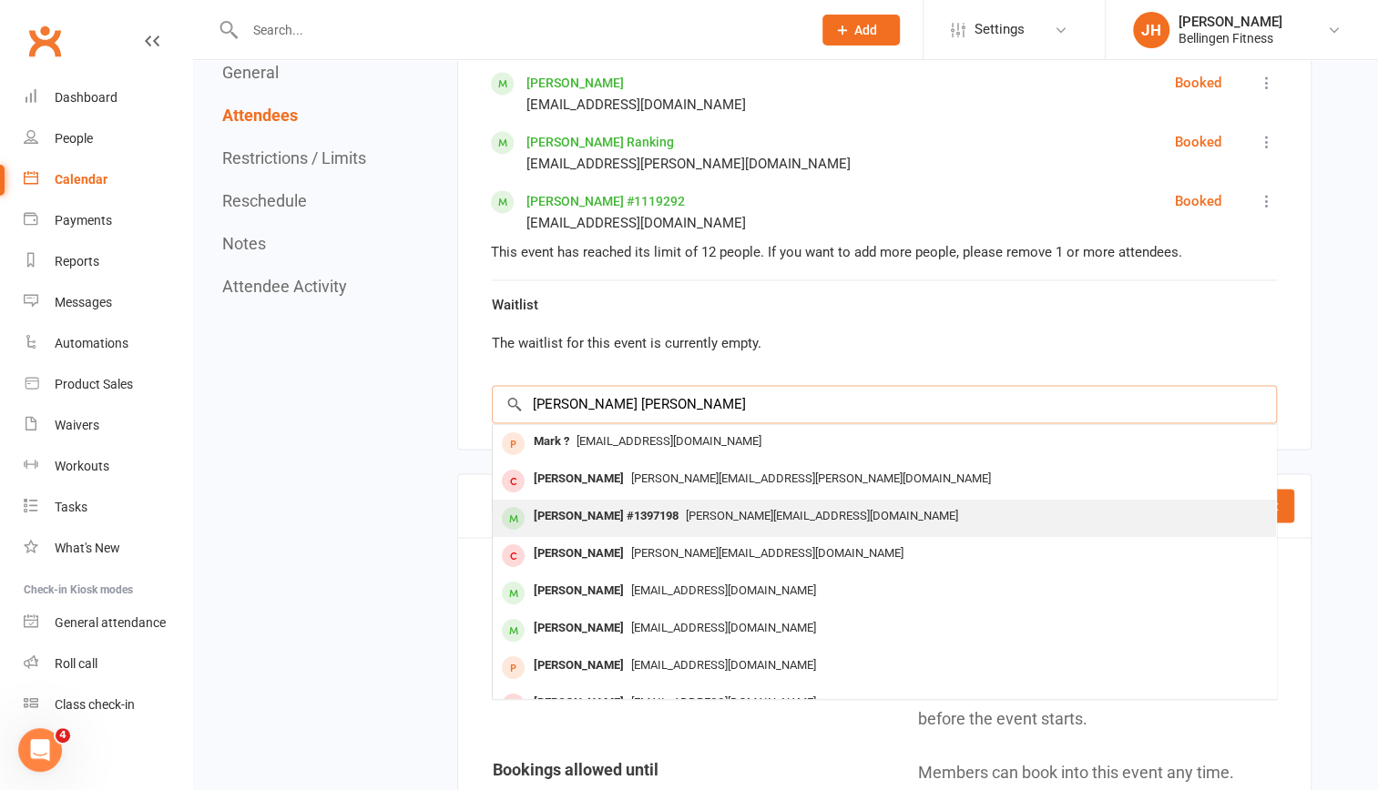
type input "[PERSON_NAME] [PERSON_NAME]"
click at [669, 508] on div "[PERSON_NAME] #1397198" at bounding box center [605, 517] width 159 height 26
